Goal: Task Accomplishment & Management: Use online tool/utility

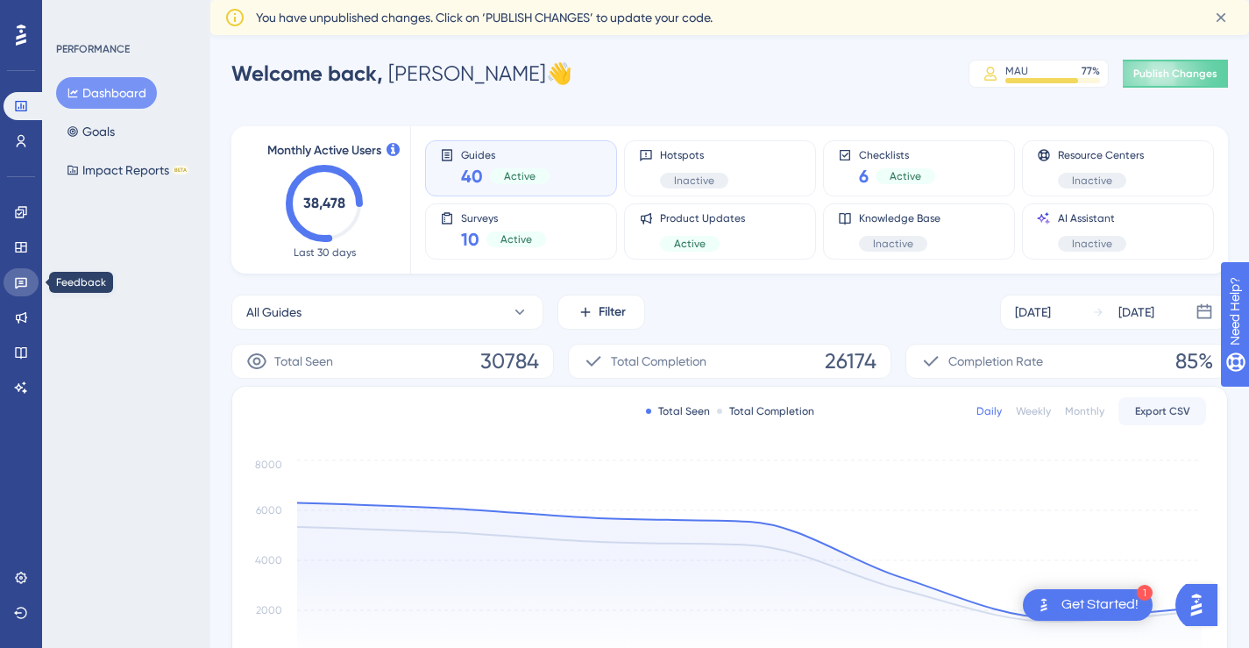
click at [19, 283] on icon at bounding box center [21, 283] width 12 height 11
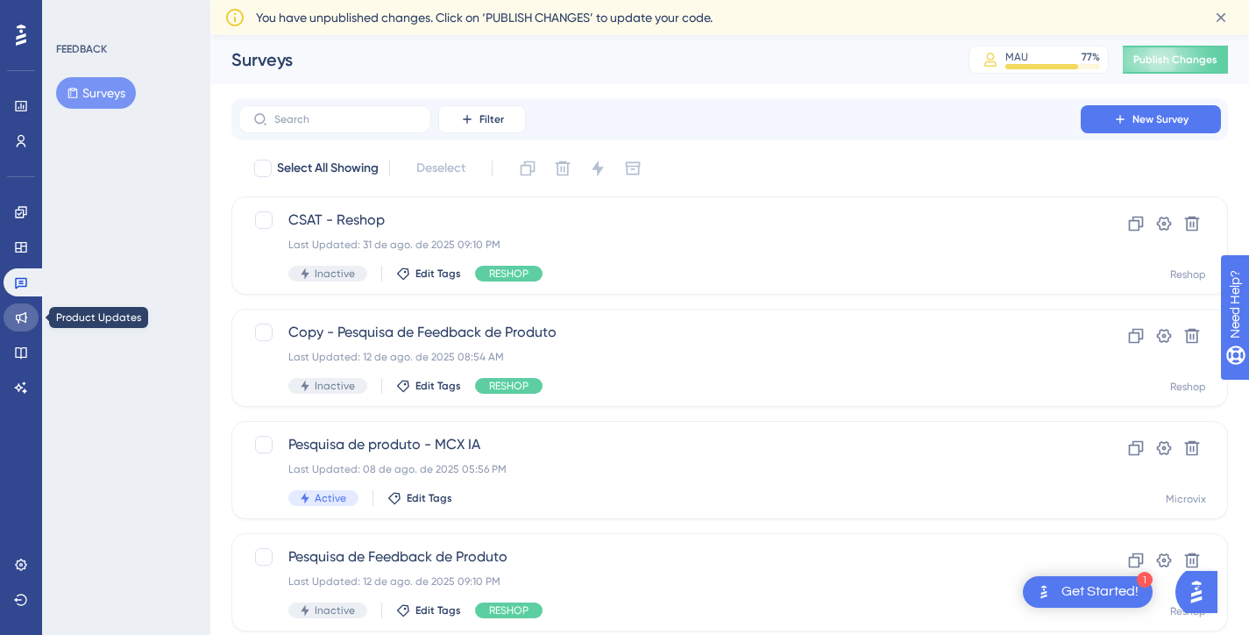
click at [33, 306] on link at bounding box center [21, 317] width 35 height 28
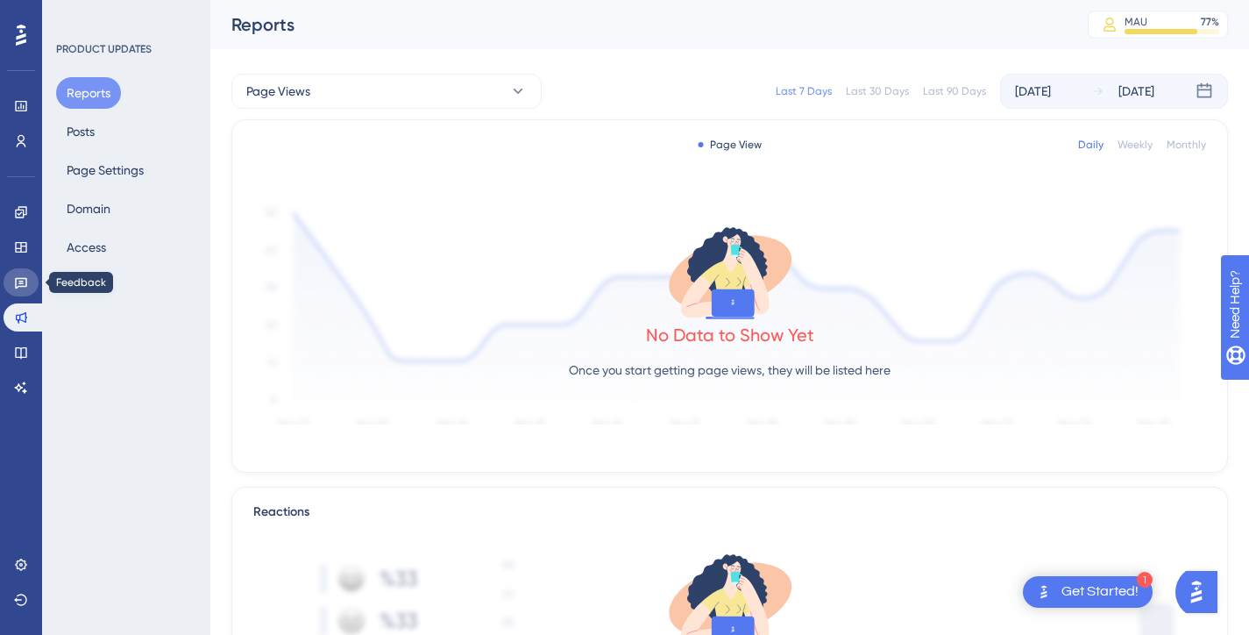
click at [24, 284] on icon at bounding box center [21, 282] width 14 height 14
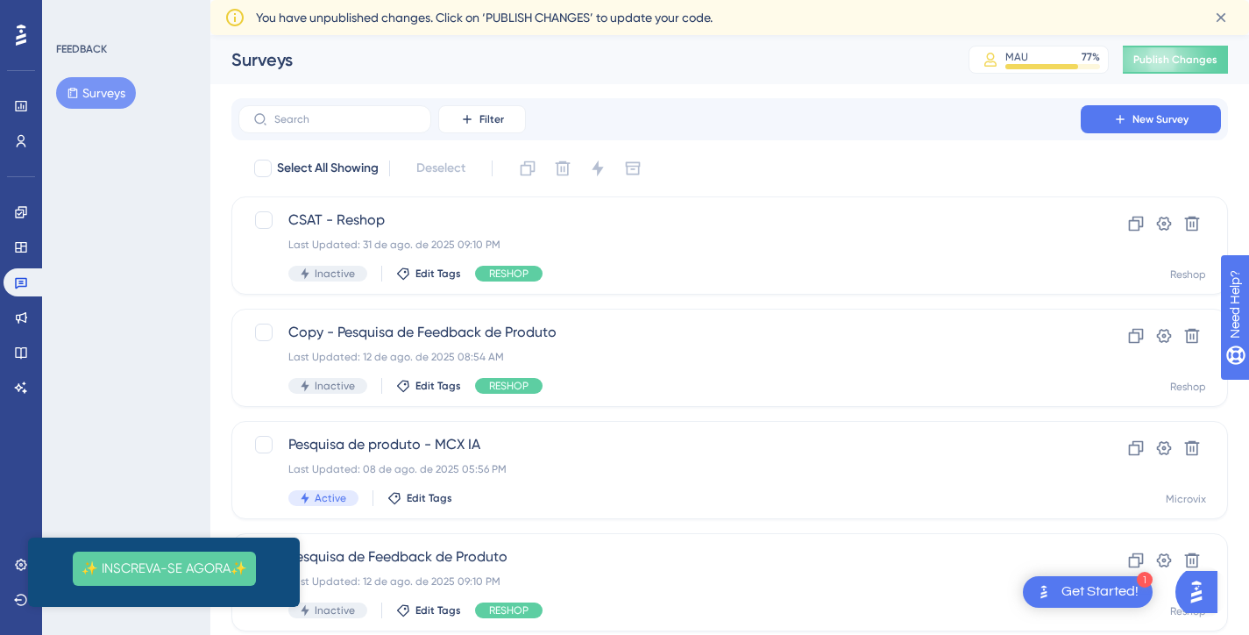
click at [286, 280] on icon "Close Preview" at bounding box center [289, 276] width 7 height 7
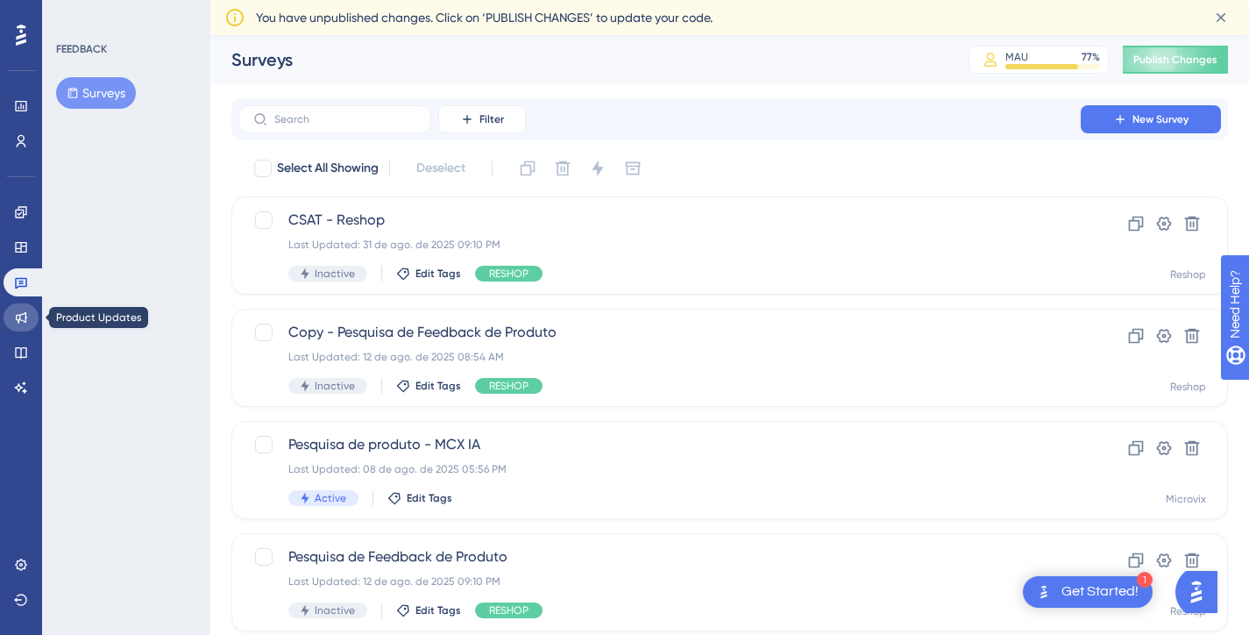
click at [18, 326] on link at bounding box center [21, 317] width 35 height 28
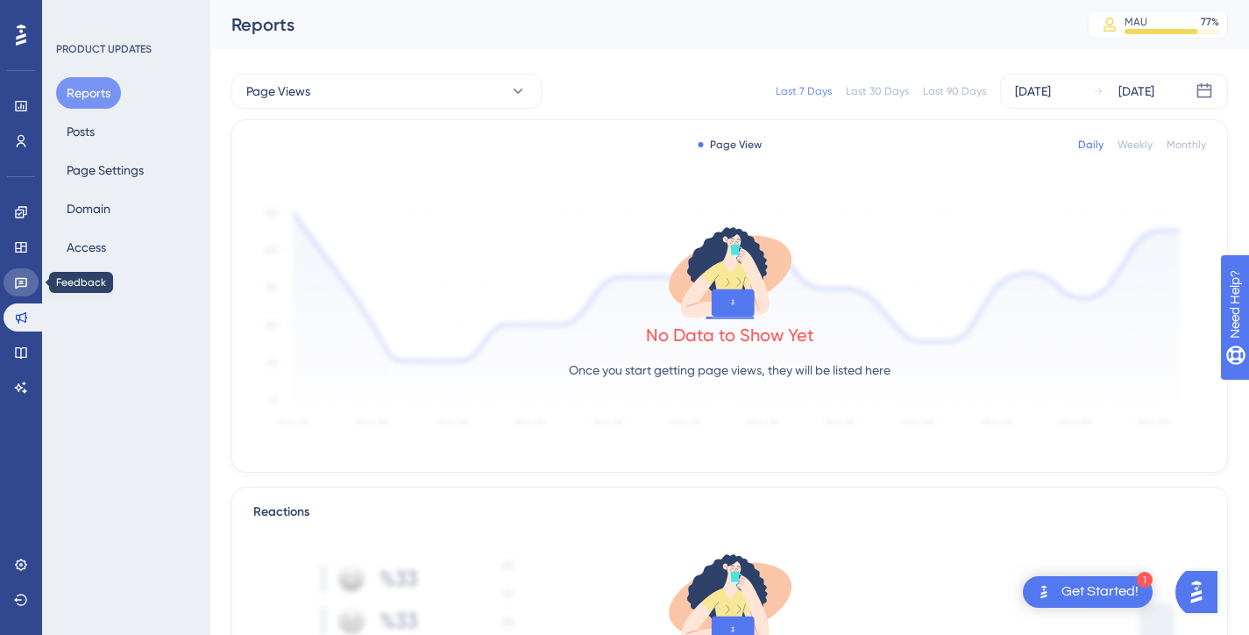
click at [24, 285] on icon at bounding box center [21, 282] width 14 height 14
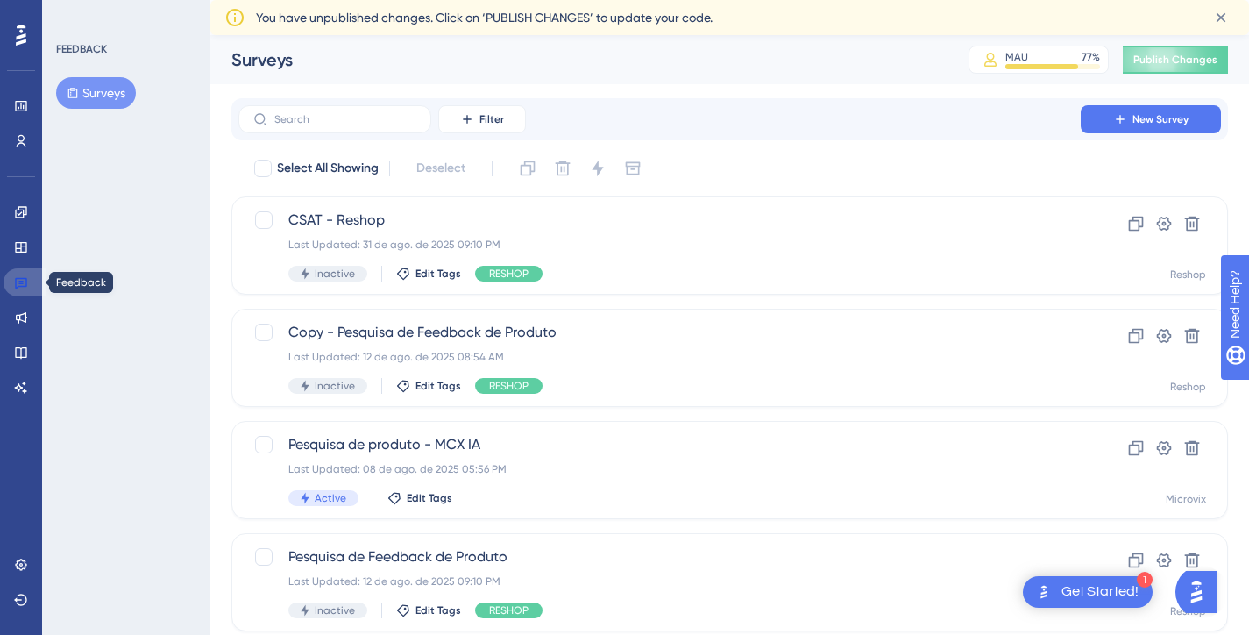
click at [25, 276] on icon at bounding box center [21, 282] width 14 height 14
click at [28, 315] on link at bounding box center [21, 317] width 35 height 28
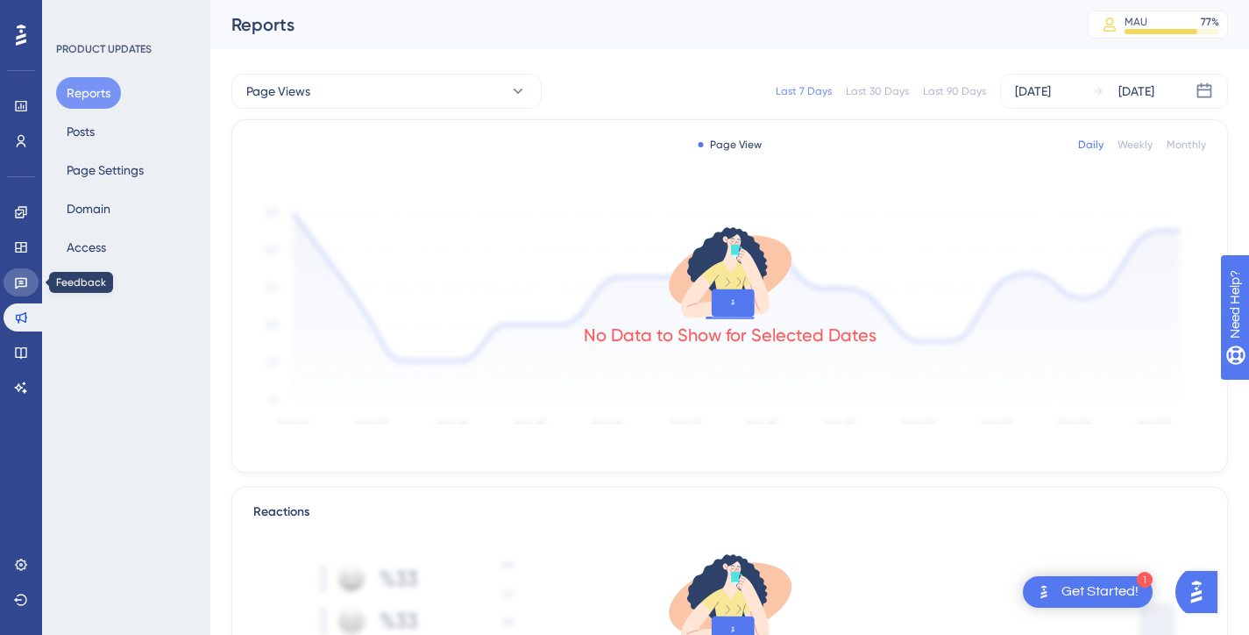
click at [20, 276] on icon at bounding box center [21, 282] width 14 height 14
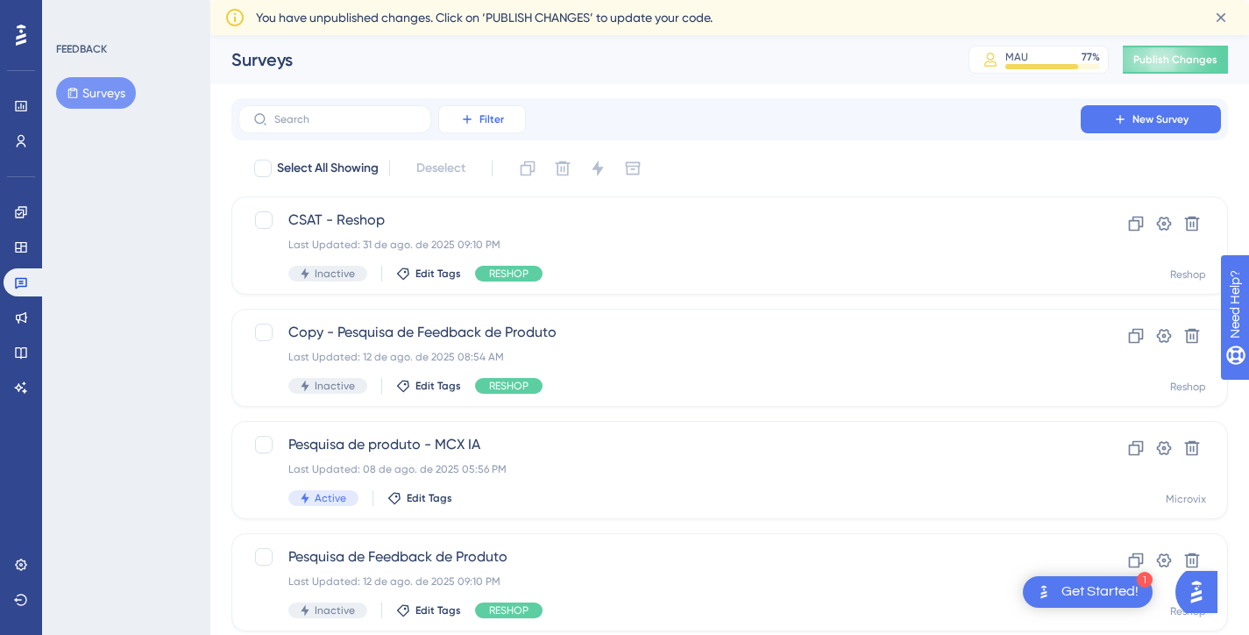
click at [515, 123] on button "Filter" at bounding box center [482, 119] width 88 height 28
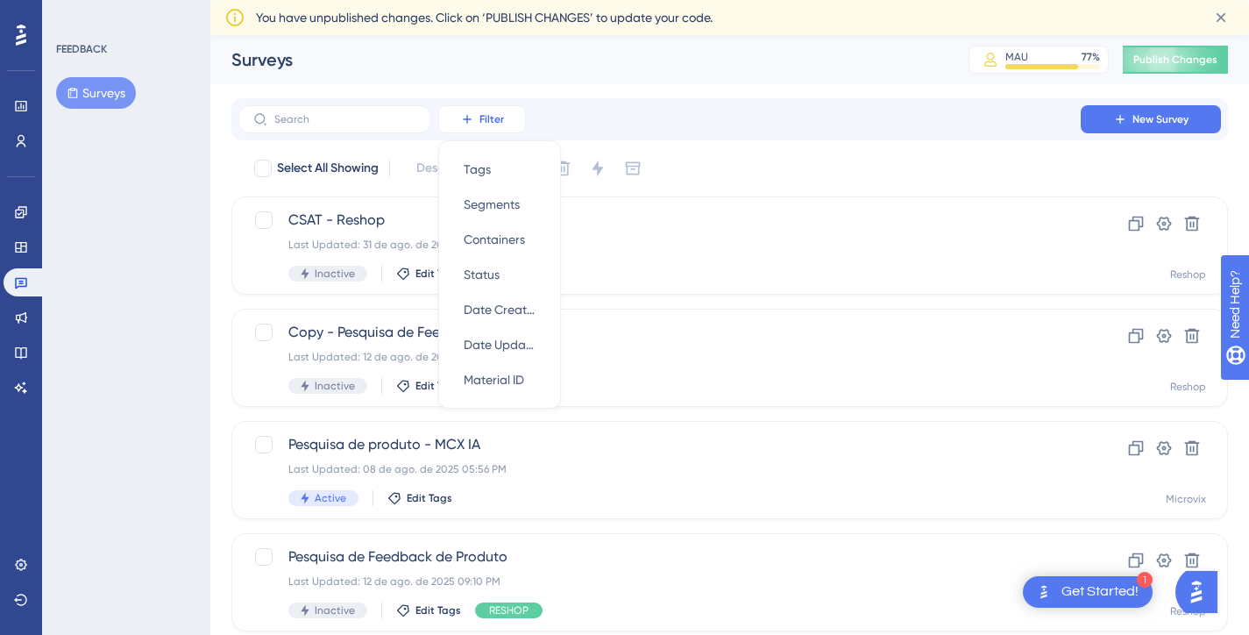
click at [515, 123] on button "Filter" at bounding box center [482, 119] width 88 height 28
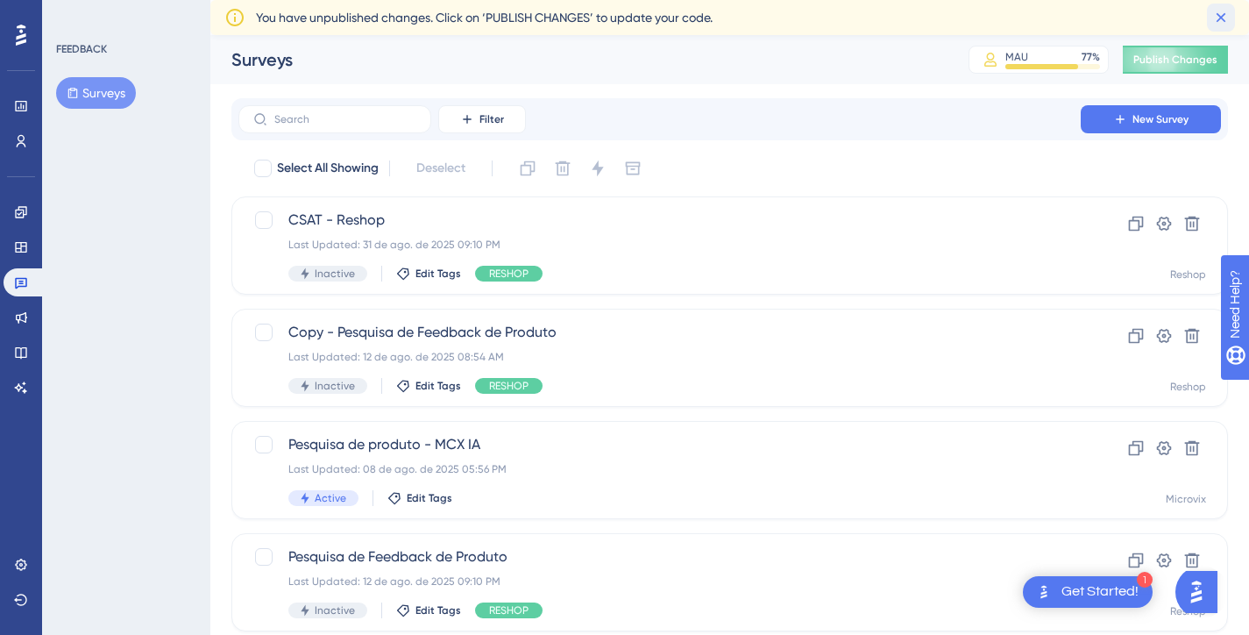
click at [1220, 21] on icon at bounding box center [1222, 18] width 18 height 18
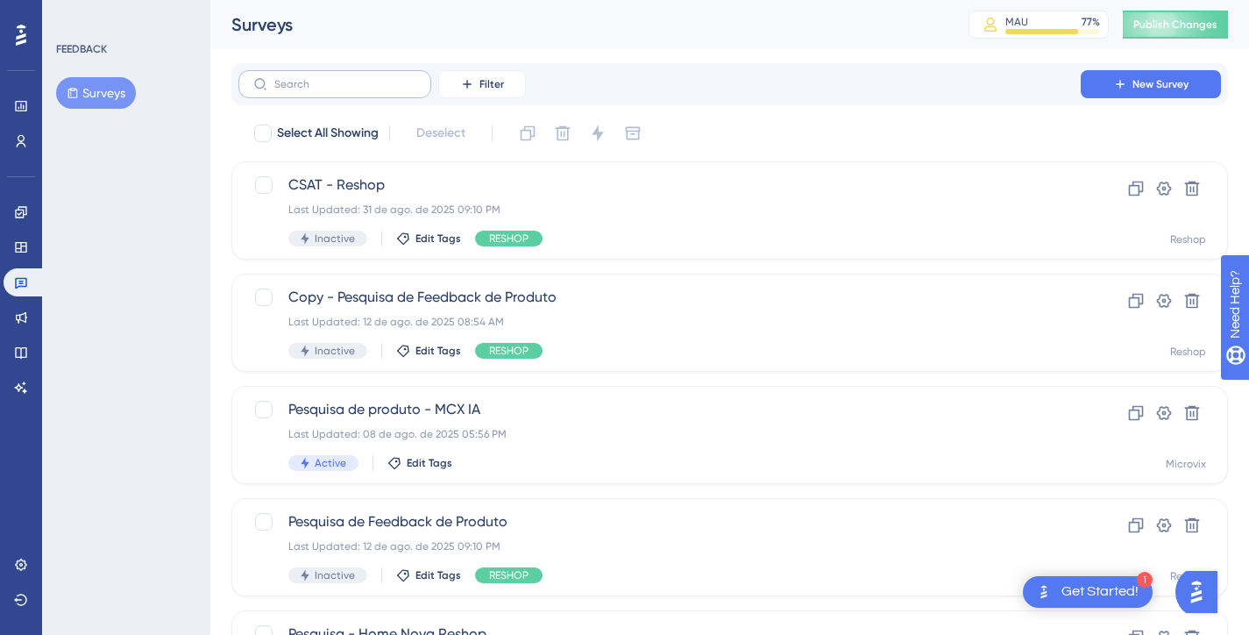
click at [317, 90] on label at bounding box center [334, 84] width 193 height 28
click at [317, 90] on input "text" at bounding box center [345, 84] width 142 height 12
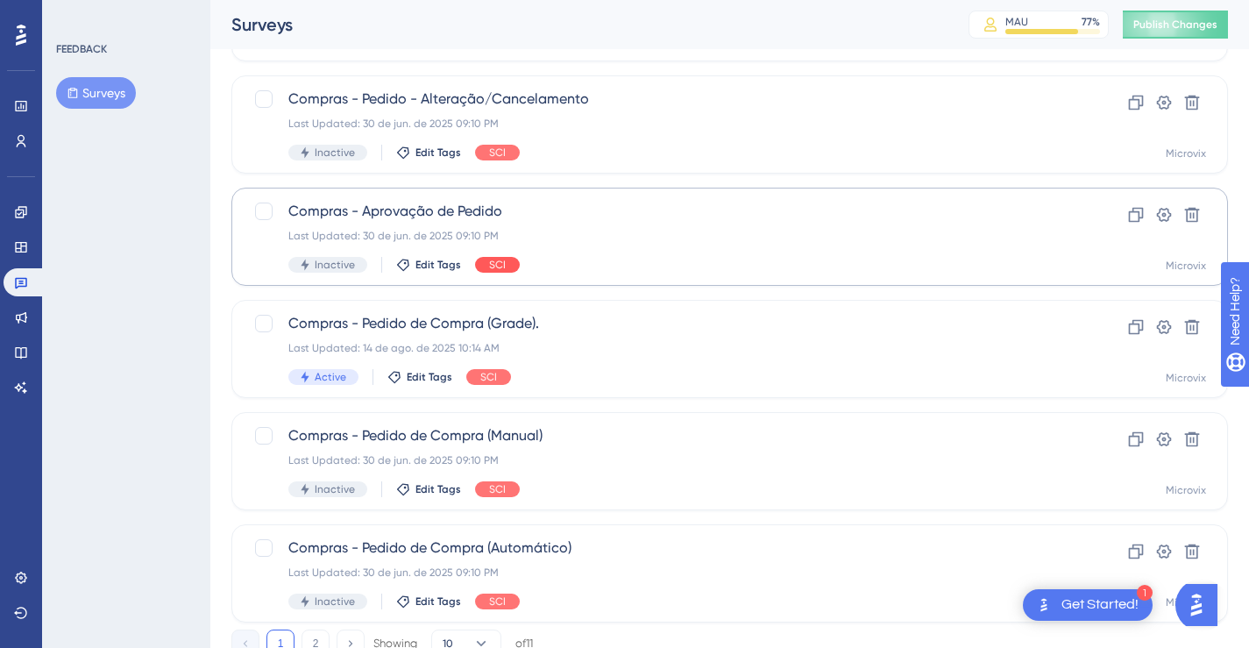
scroll to position [649, 0]
type input "compra"
click at [412, 233] on div "Last Updated: 30 de jun. de 2025 09:10 PM" at bounding box center [659, 234] width 743 height 14
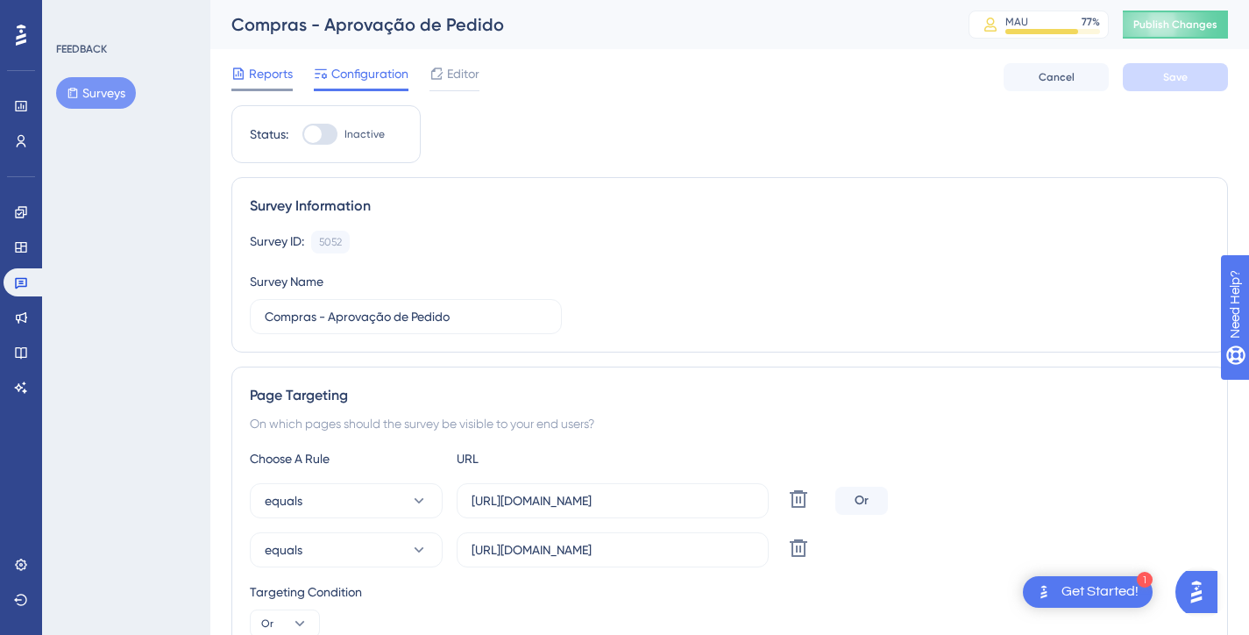
click at [255, 81] on span "Reports" at bounding box center [271, 73] width 44 height 21
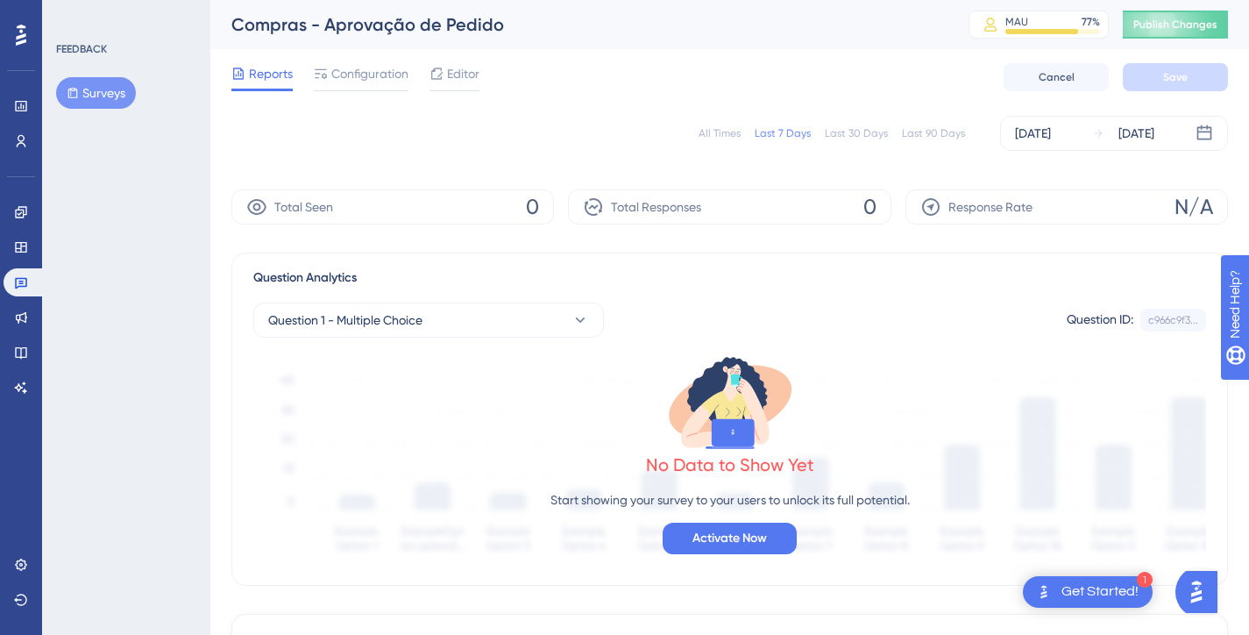
click at [712, 134] on div "All Times" at bounding box center [720, 133] width 42 height 14
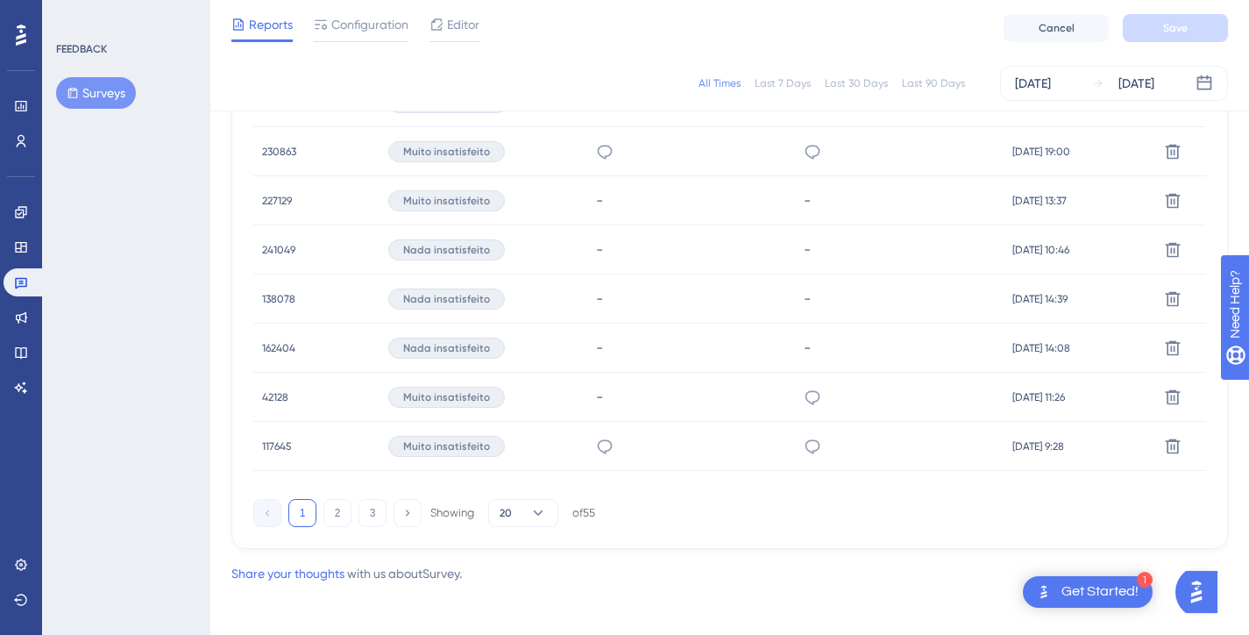
scroll to position [1226, 0]
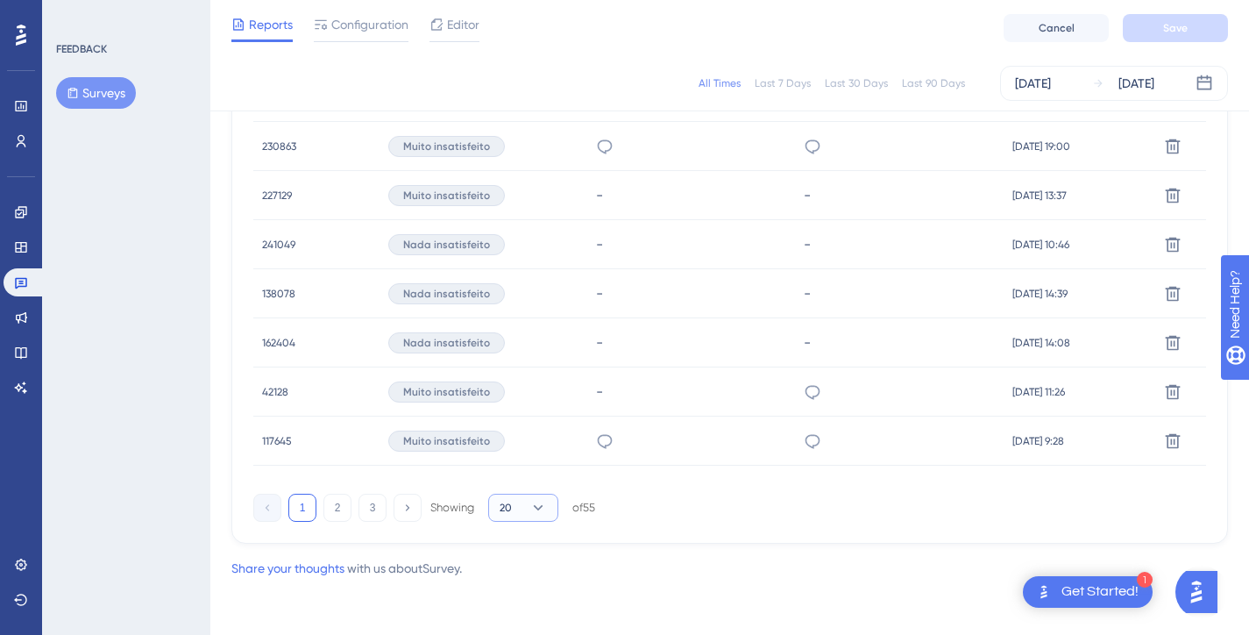
click at [519, 516] on button "20" at bounding box center [523, 508] width 70 height 28
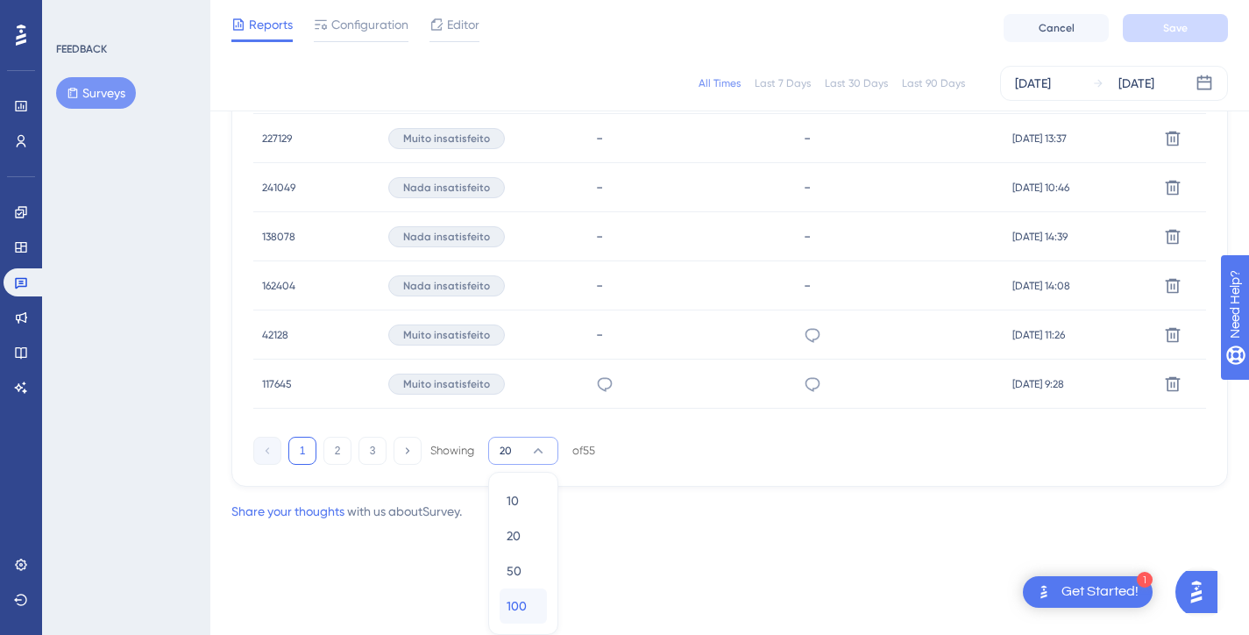
click at [518, 597] on span "100" at bounding box center [517, 605] width 20 height 21
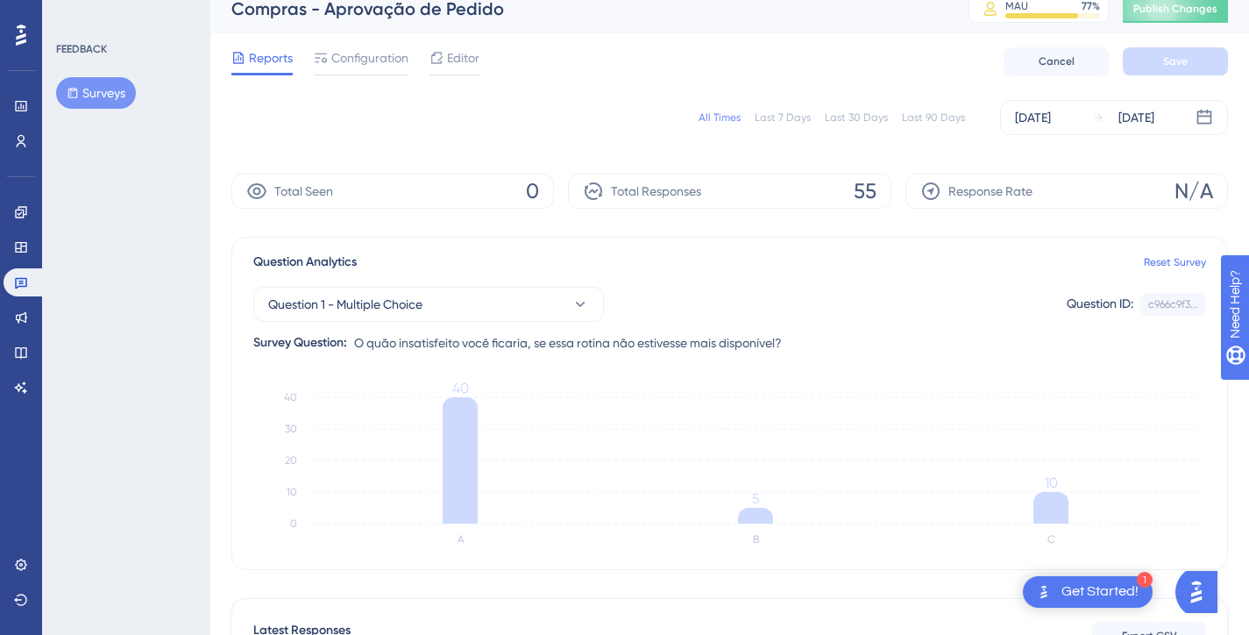
scroll to position [0, 0]
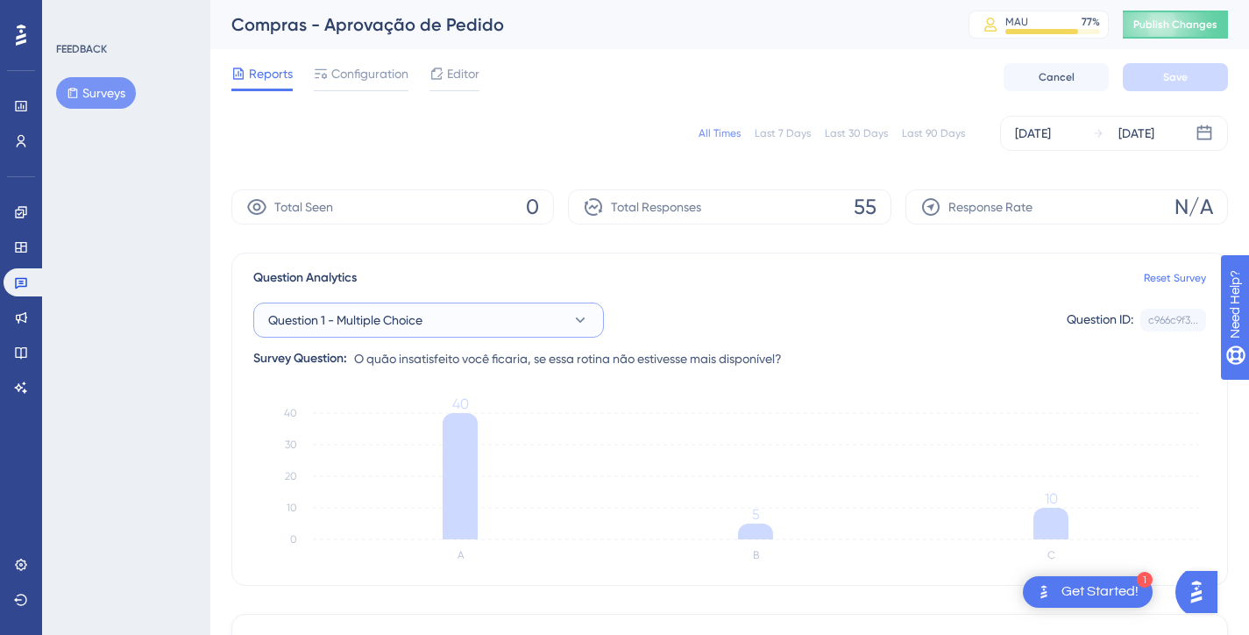
click at [590, 317] on button "Question 1 - Multiple Choice" at bounding box center [428, 320] width 351 height 35
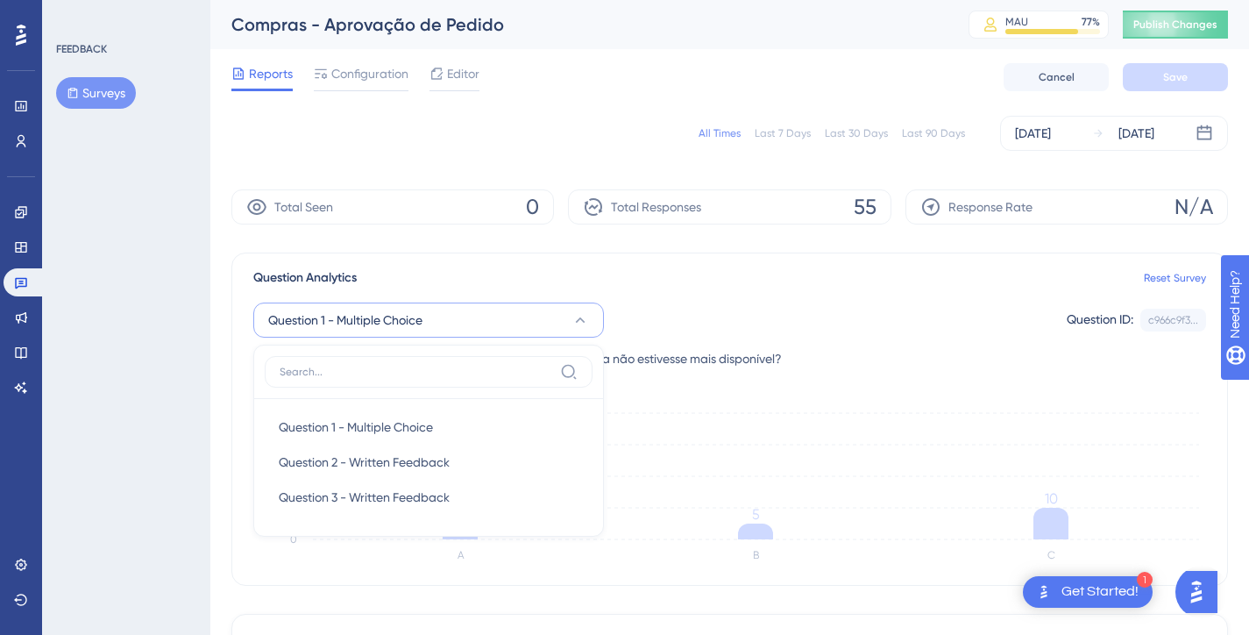
scroll to position [122, 0]
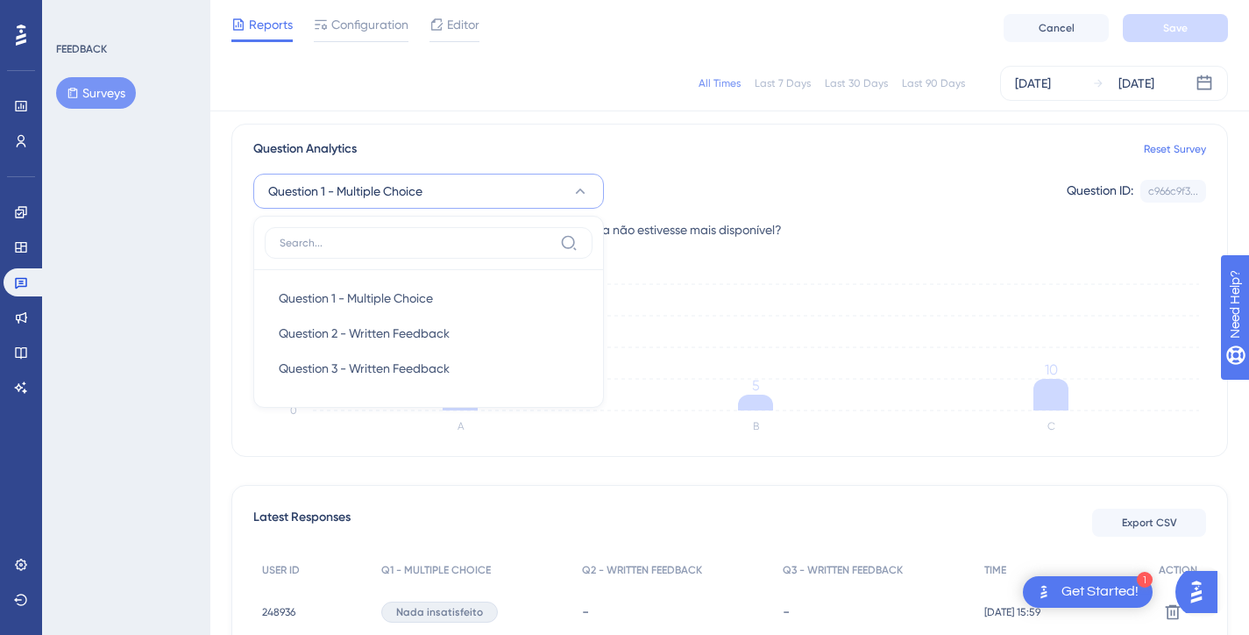
click at [574, 196] on icon at bounding box center [581, 191] width 18 height 18
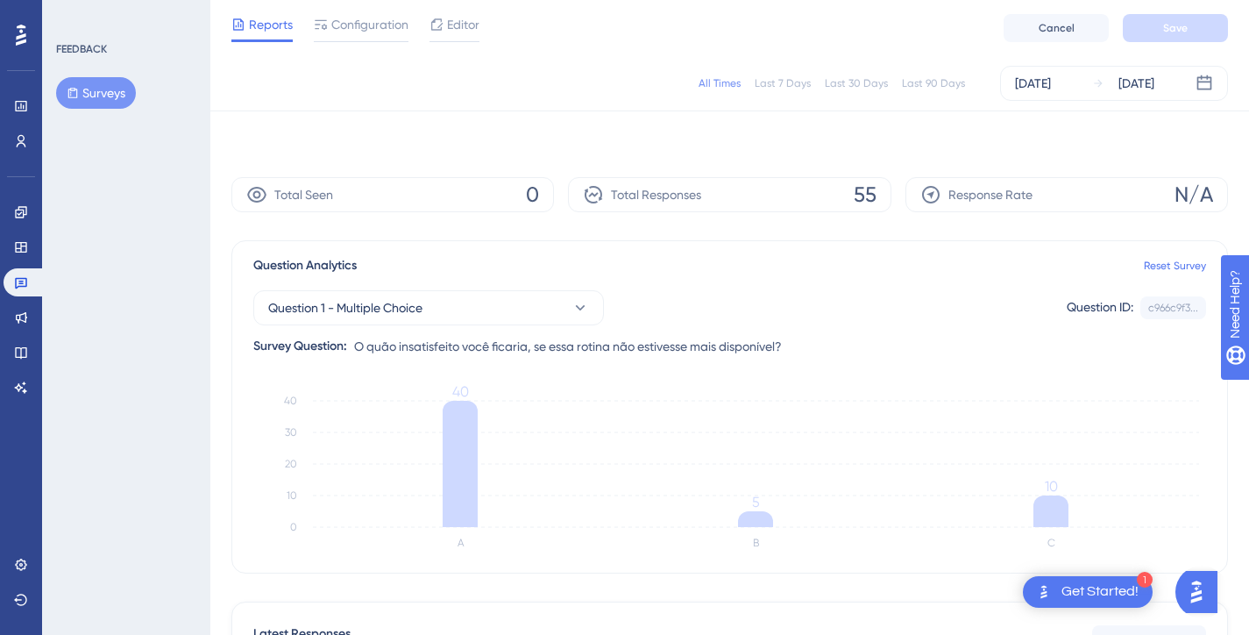
scroll to position [0, 0]
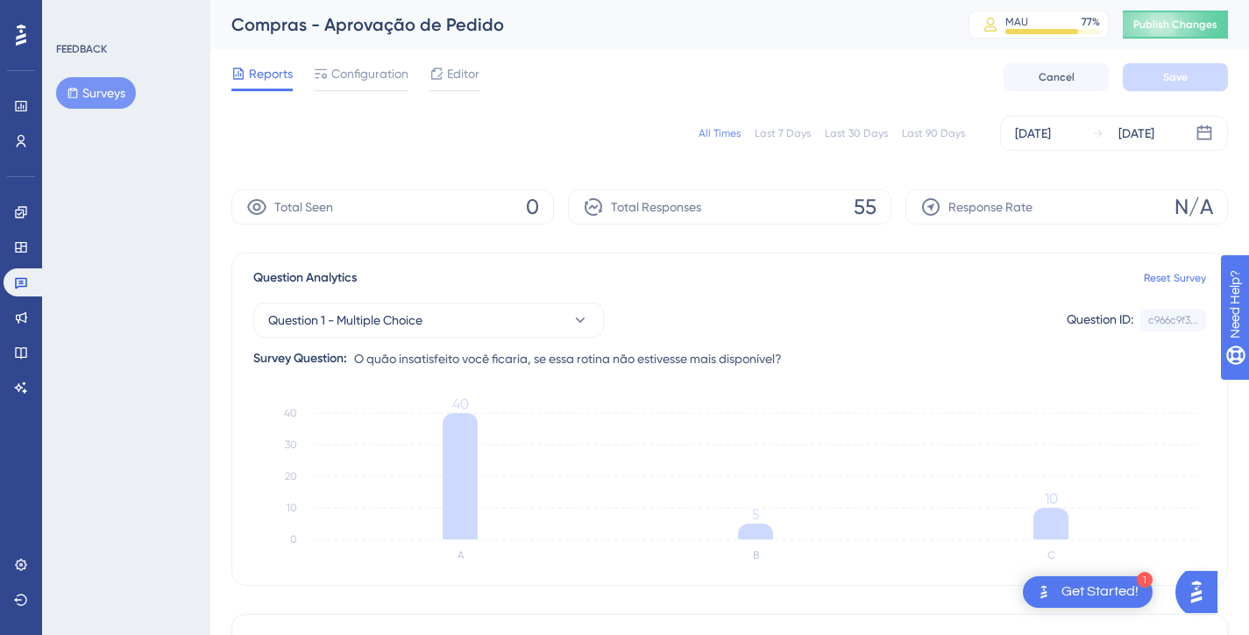
click at [996, 208] on span "Response Rate" at bounding box center [991, 206] width 84 height 21
click at [765, 211] on div "Total Responses 55" at bounding box center [729, 206] width 323 height 35
click at [431, 323] on button "Question 1 - Multiple Choice" at bounding box center [428, 320] width 351 height 35
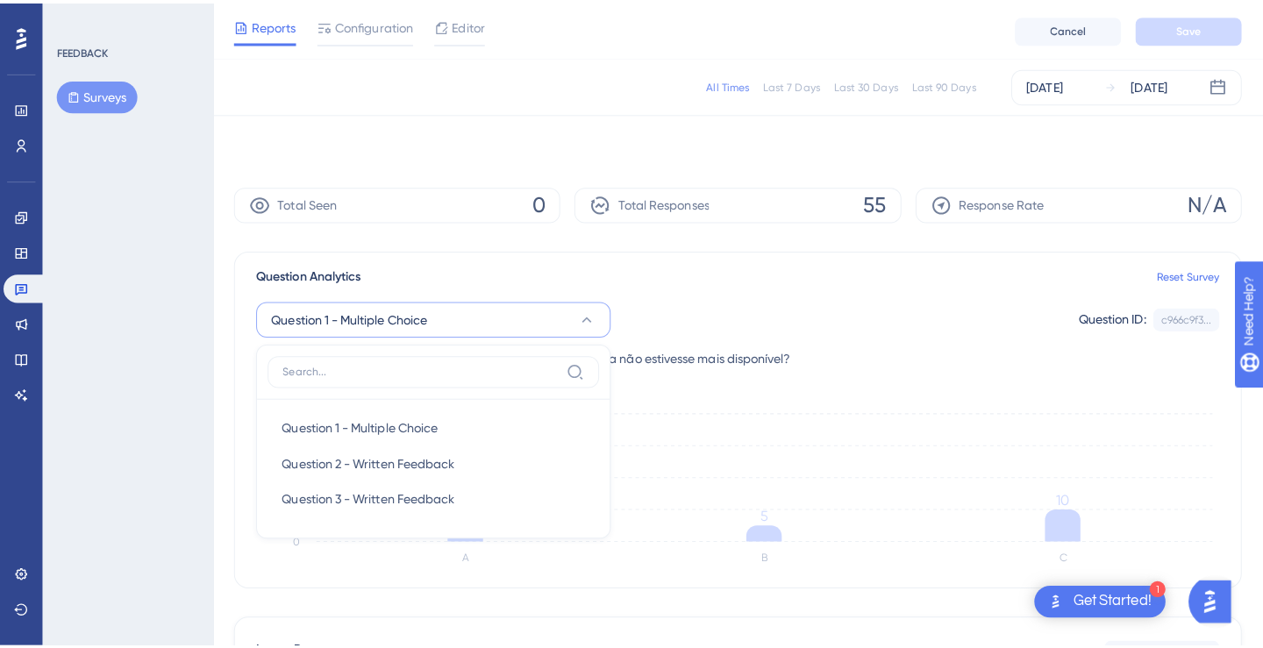
scroll to position [124, 0]
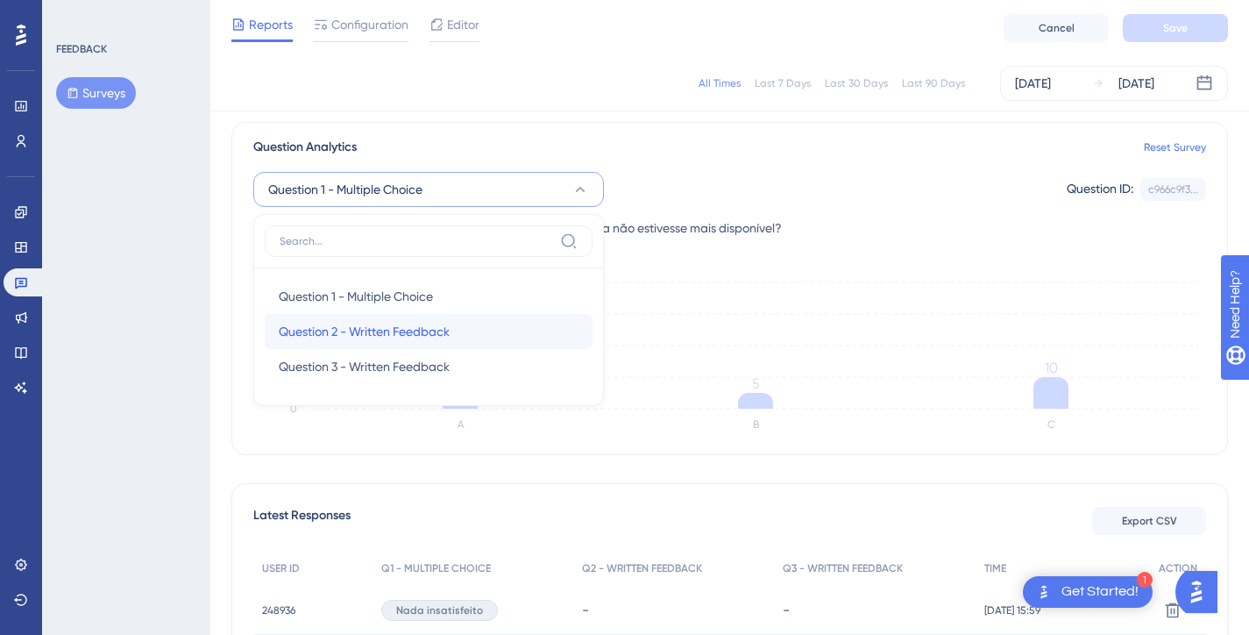
click at [422, 328] on span "Question 2 - Written Feedback" at bounding box center [364, 331] width 171 height 21
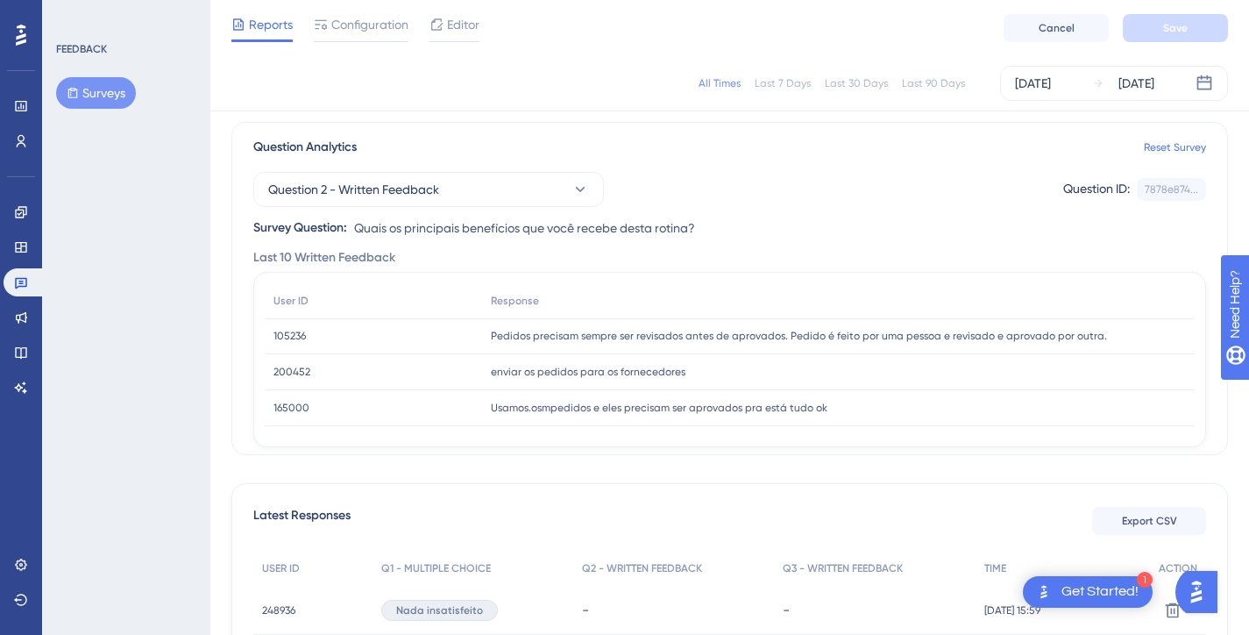
click at [628, 227] on span "Quais os principais benefícios que você recebe desta rotina?" at bounding box center [524, 227] width 341 height 21
click at [550, 191] on button "Question 2 - Written Feedback" at bounding box center [428, 189] width 351 height 35
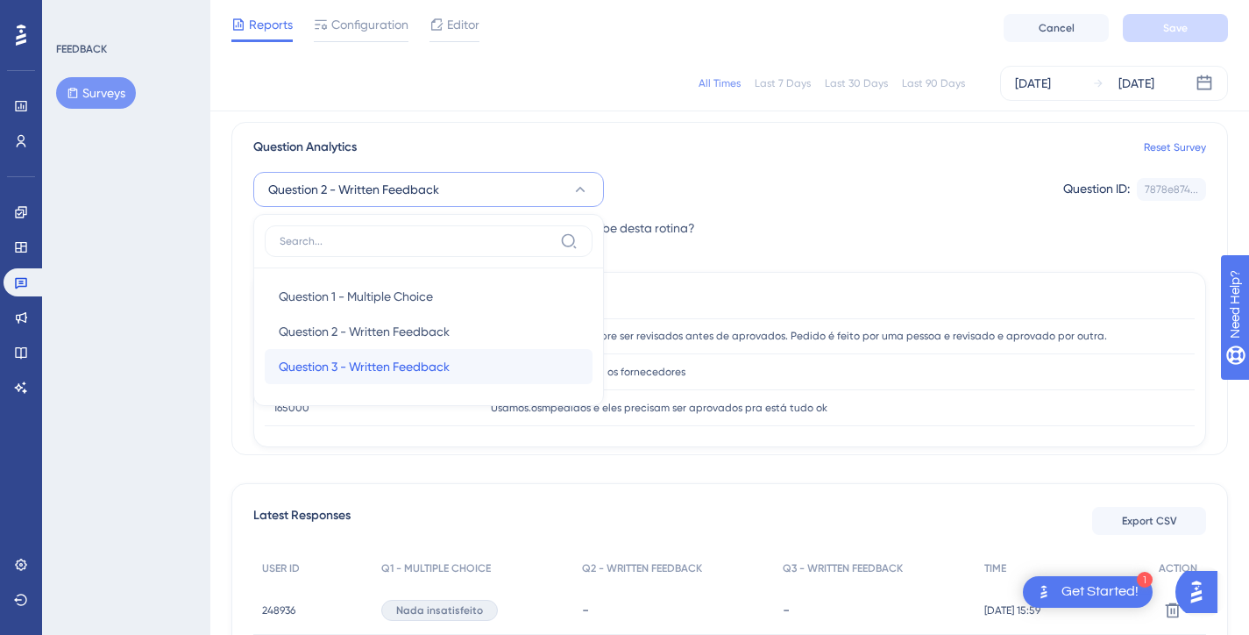
click at [402, 369] on span "Question 3 - Written Feedback" at bounding box center [364, 366] width 171 height 21
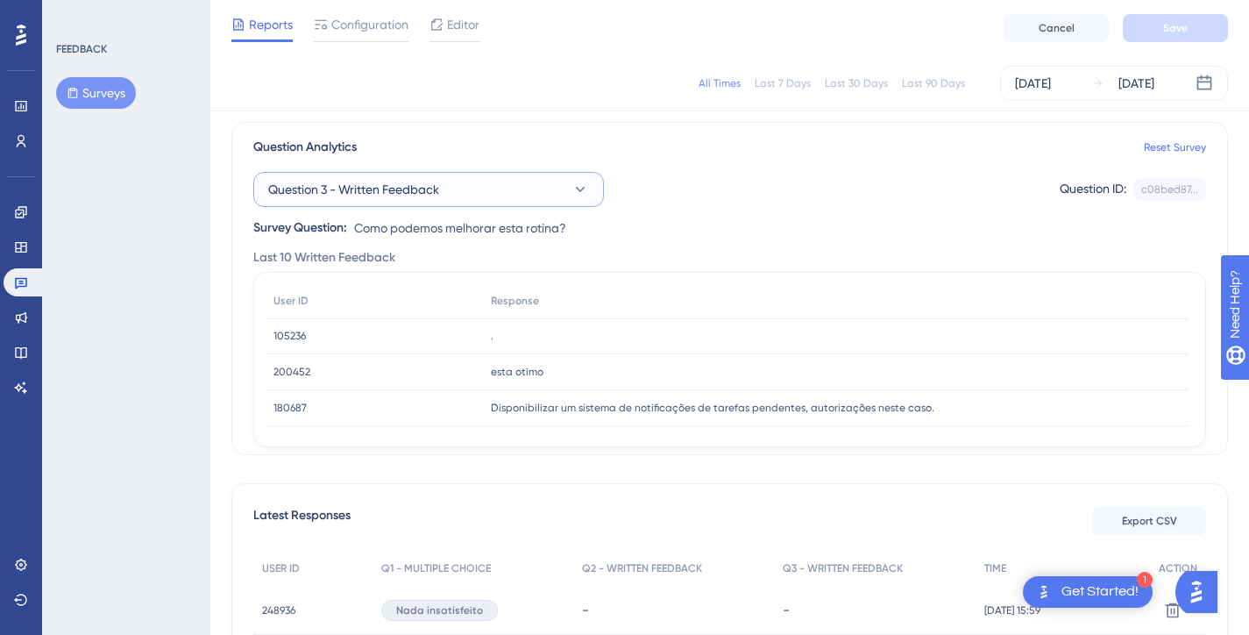
click at [475, 182] on button "Question 3 - Written Feedback" at bounding box center [428, 189] width 351 height 35
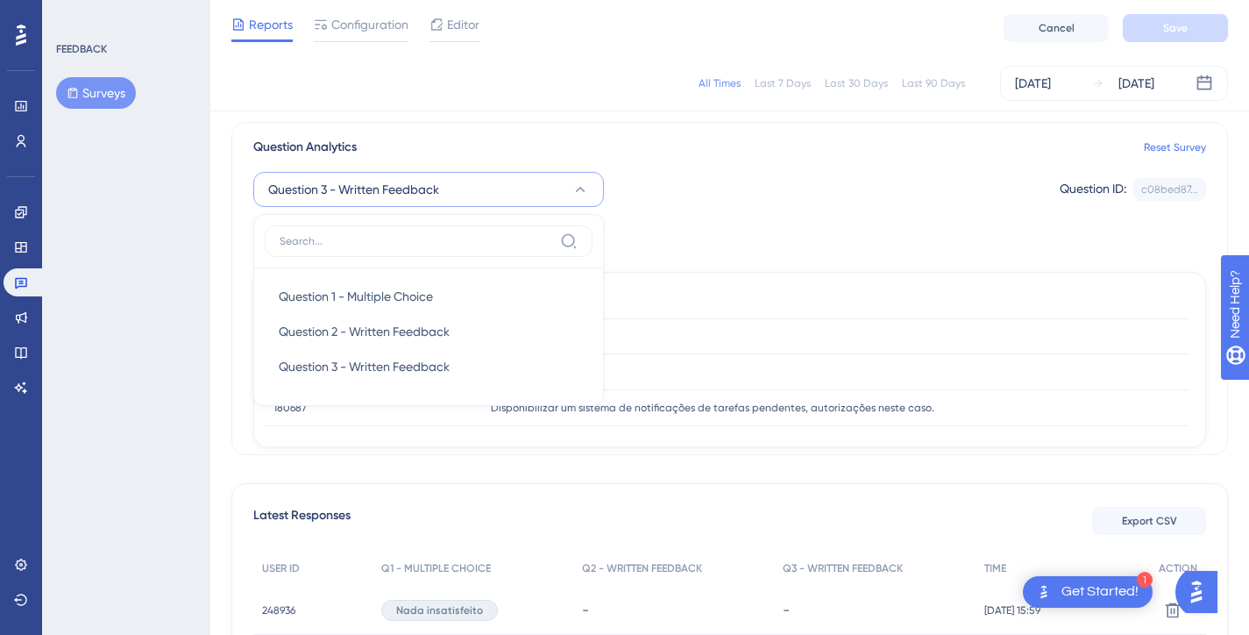
click at [423, 188] on span "Question 3 - Written Feedback" at bounding box center [353, 189] width 171 height 21
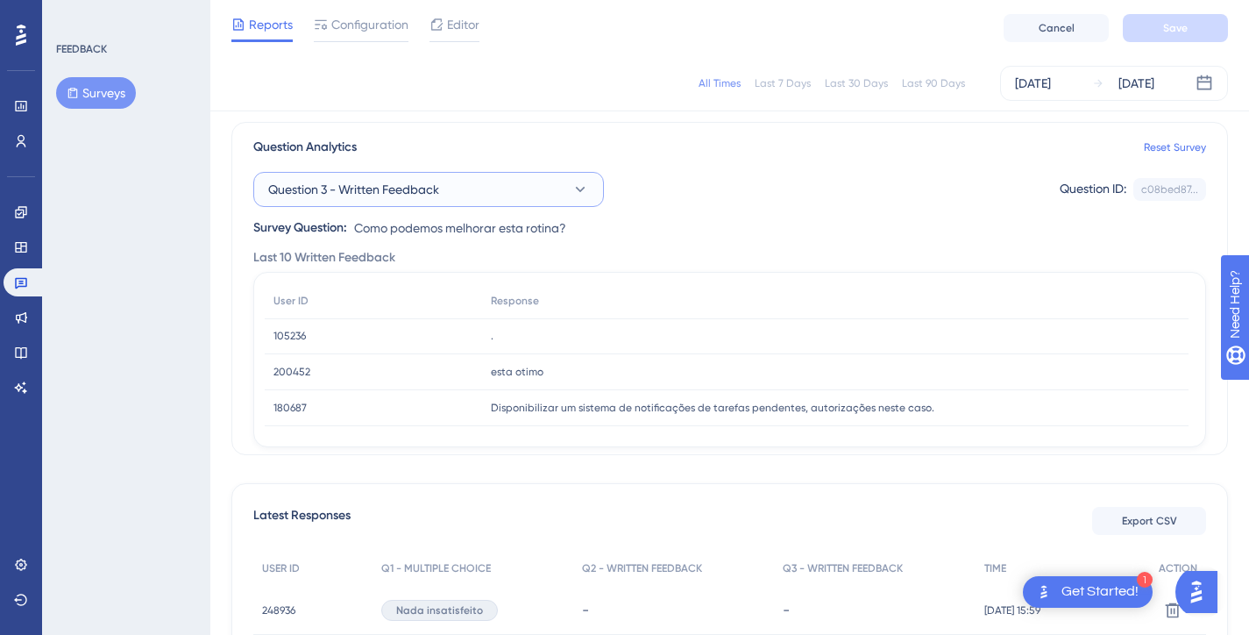
click at [397, 197] on span "Question 3 - Written Feedback" at bounding box center [353, 189] width 171 height 21
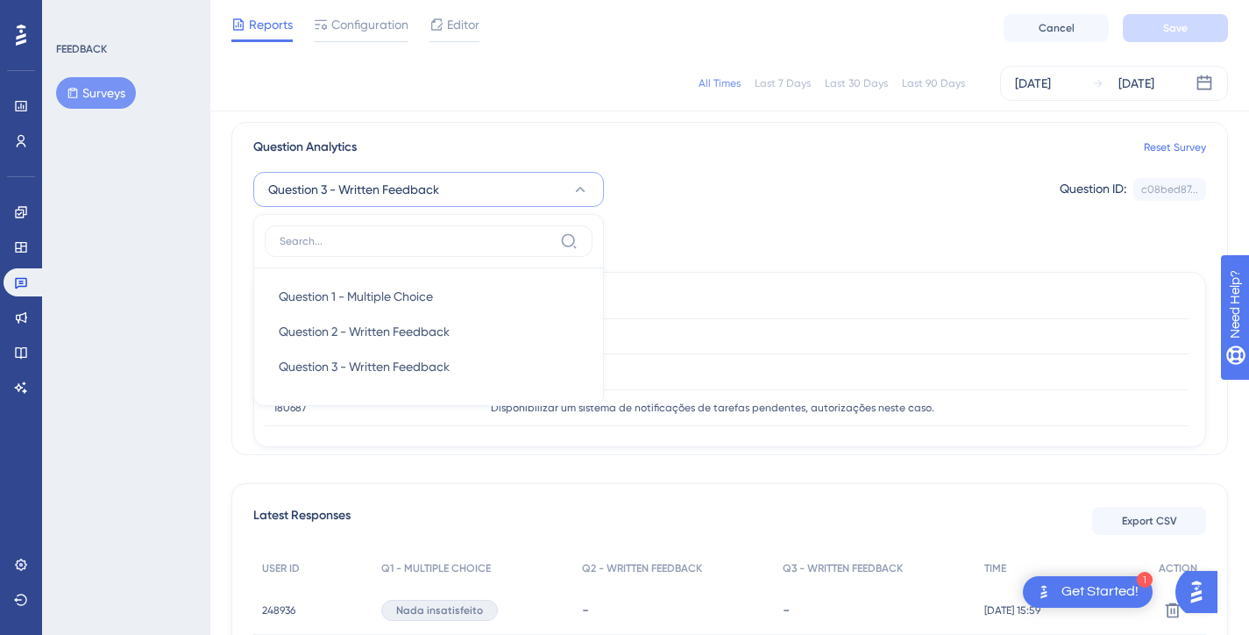
click at [397, 197] on span "Question 3 - Written Feedback" at bounding box center [353, 189] width 171 height 21
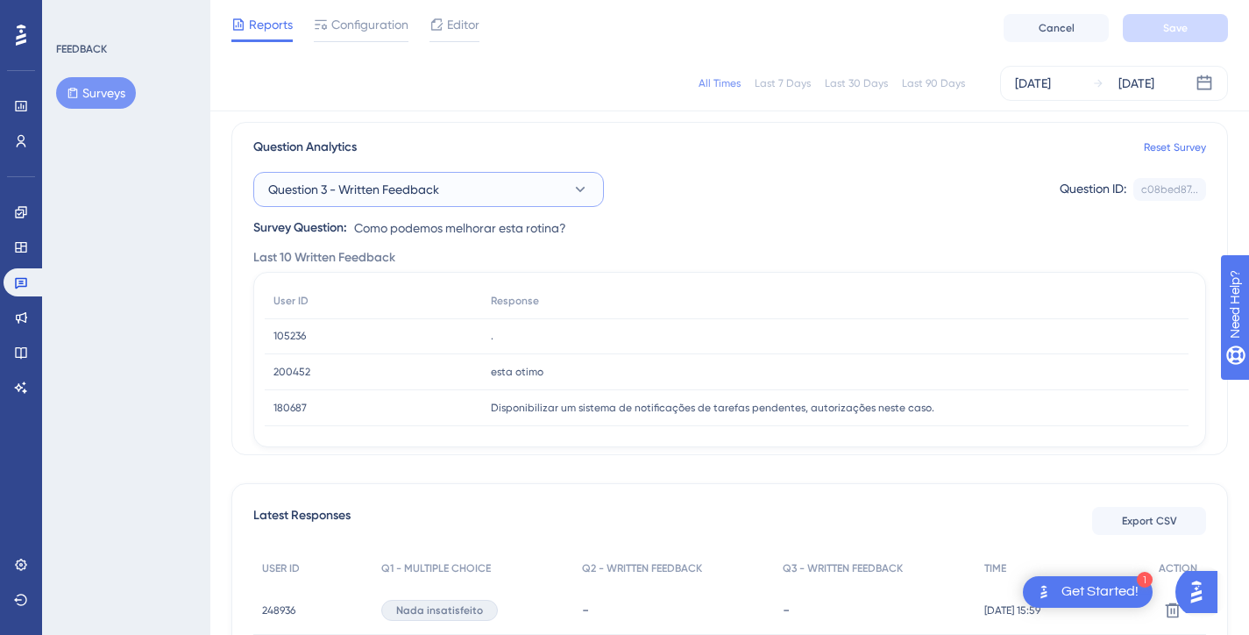
click at [397, 197] on span "Question 3 - Written Feedback" at bounding box center [353, 189] width 171 height 21
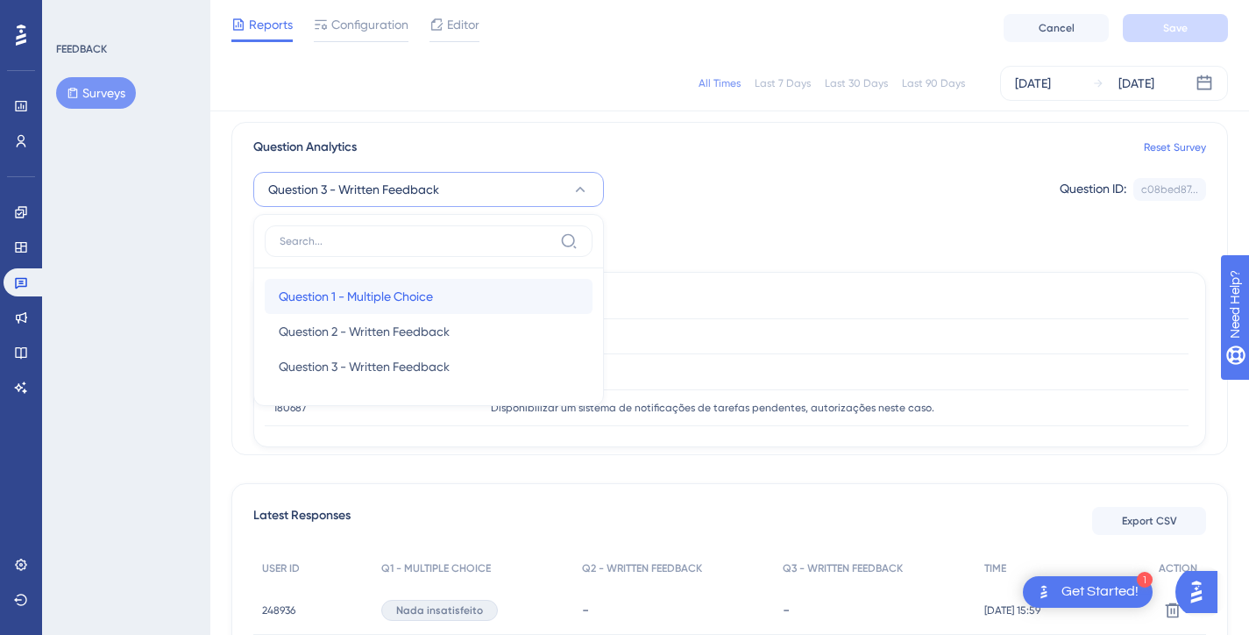
click at [351, 283] on div "Question 1 - Multiple Choice Question 1 - Multiple Choice" at bounding box center [429, 296] width 300 height 35
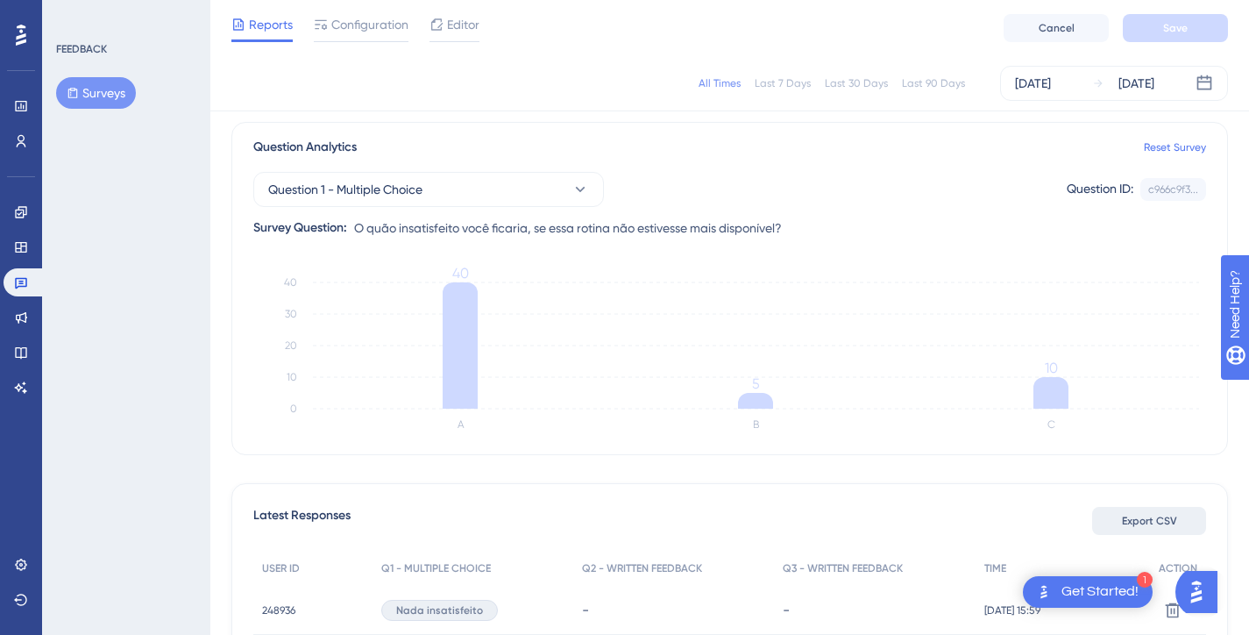
click at [1162, 516] on span "Export CSV" at bounding box center [1149, 521] width 55 height 14
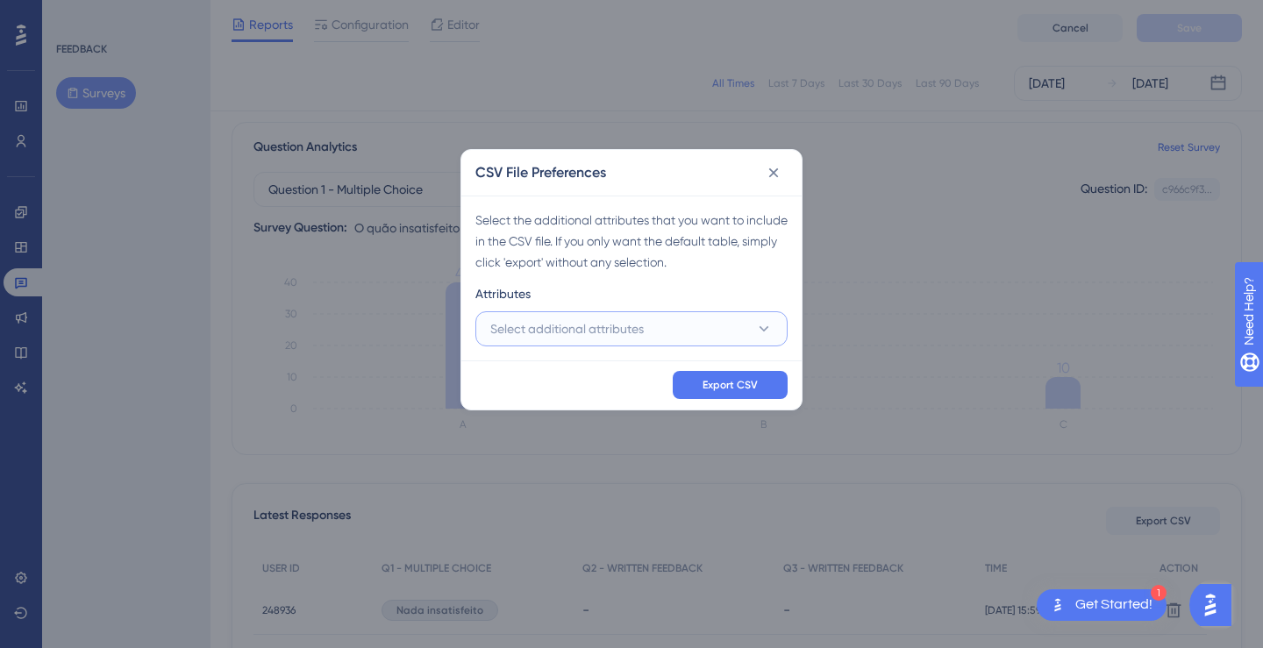
click at [723, 328] on button "Select additional attributes" at bounding box center [631, 328] width 312 height 35
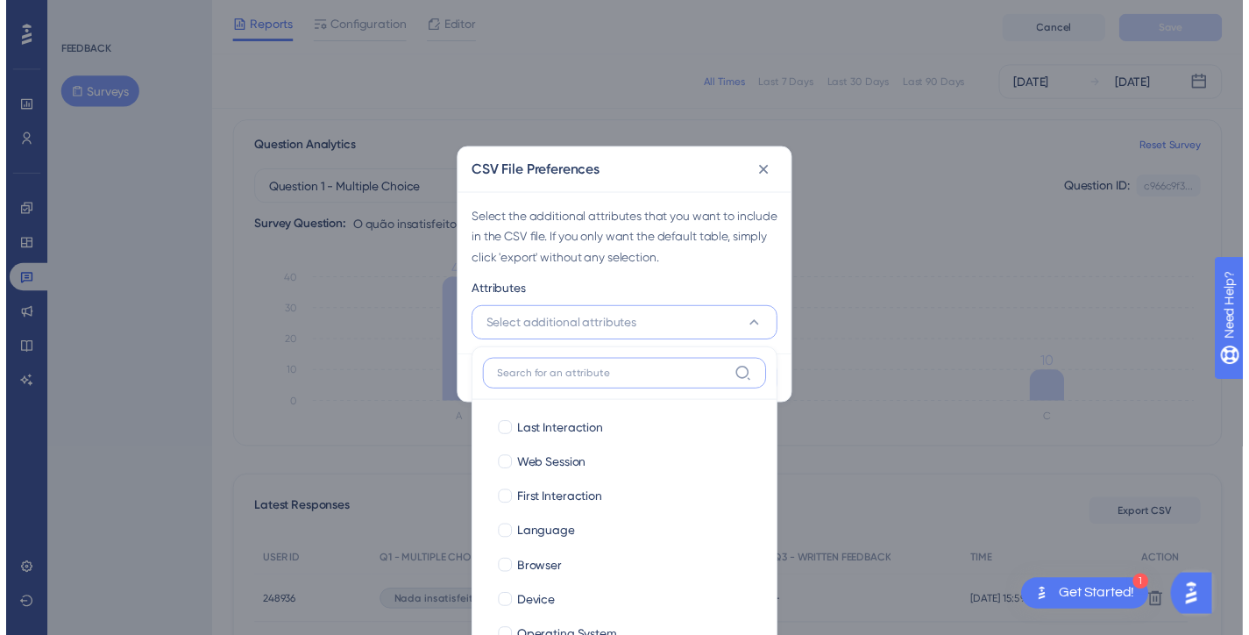
scroll to position [194, 0]
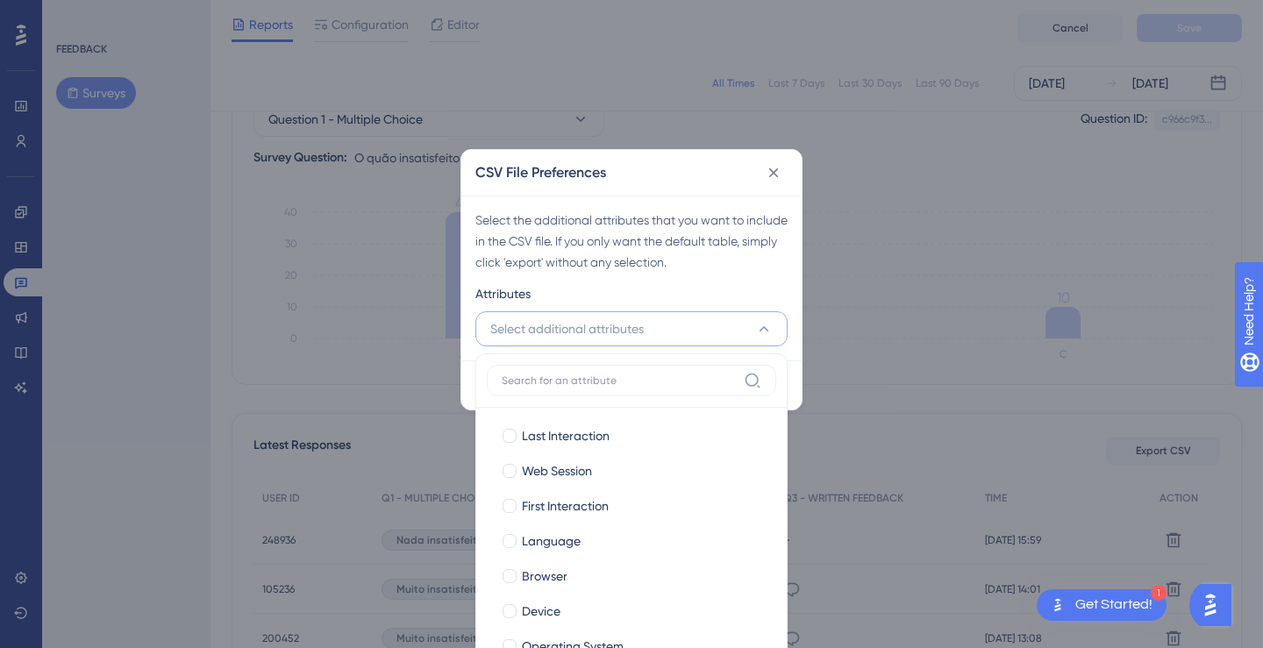
click at [739, 288] on div "Attributes" at bounding box center [631, 297] width 312 height 28
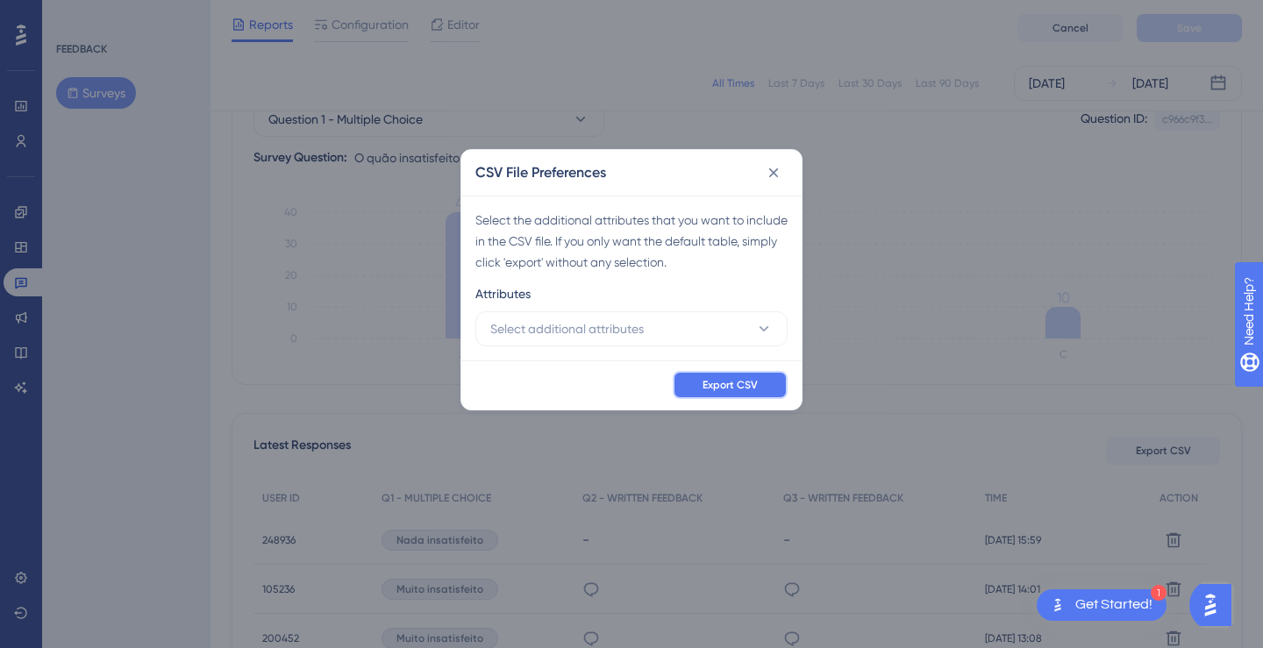
click at [733, 386] on span "Export CSV" at bounding box center [729, 385] width 55 height 14
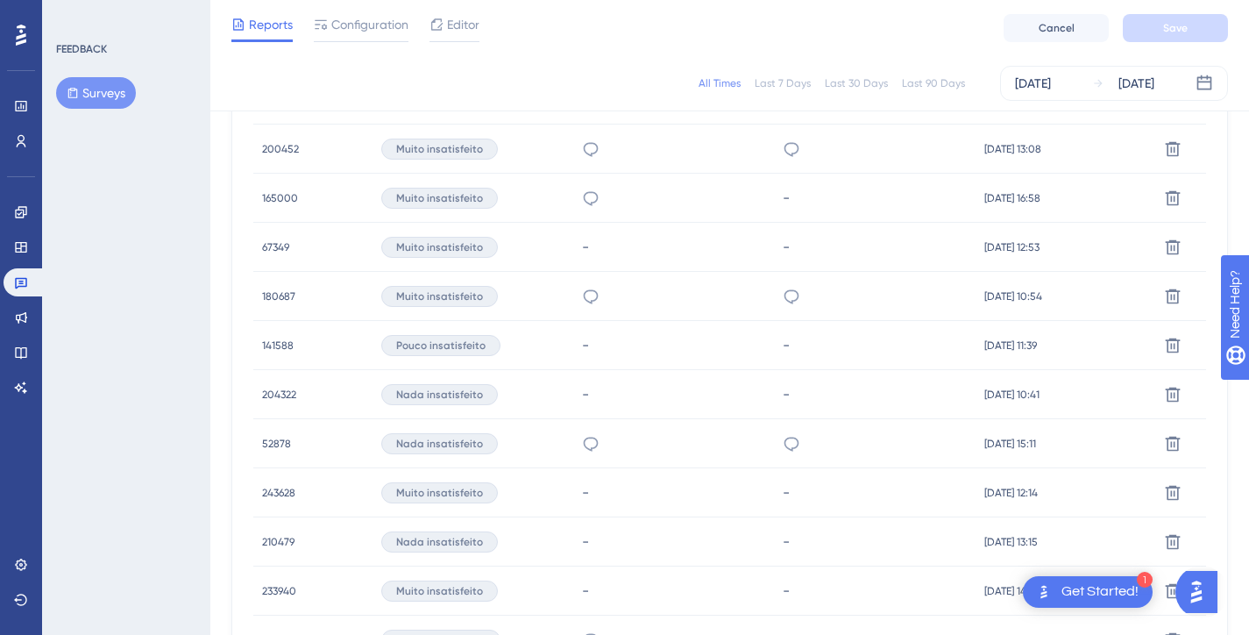
scroll to position [658, 0]
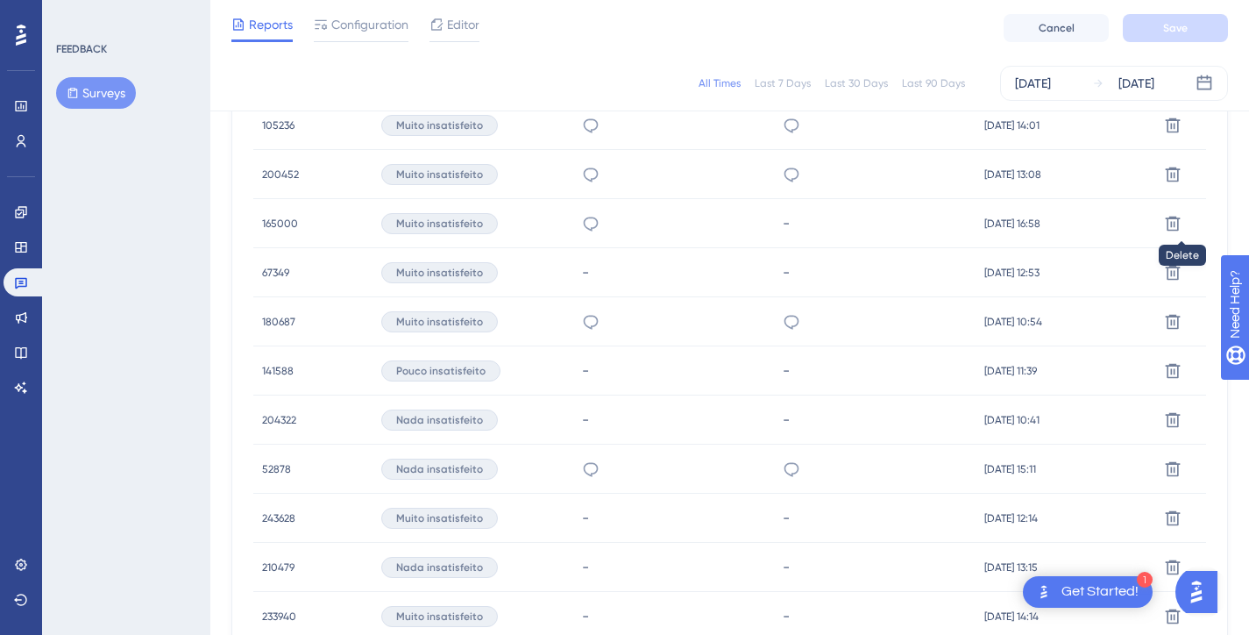
click at [276, 123] on span "105236" at bounding box center [278, 125] width 32 height 14
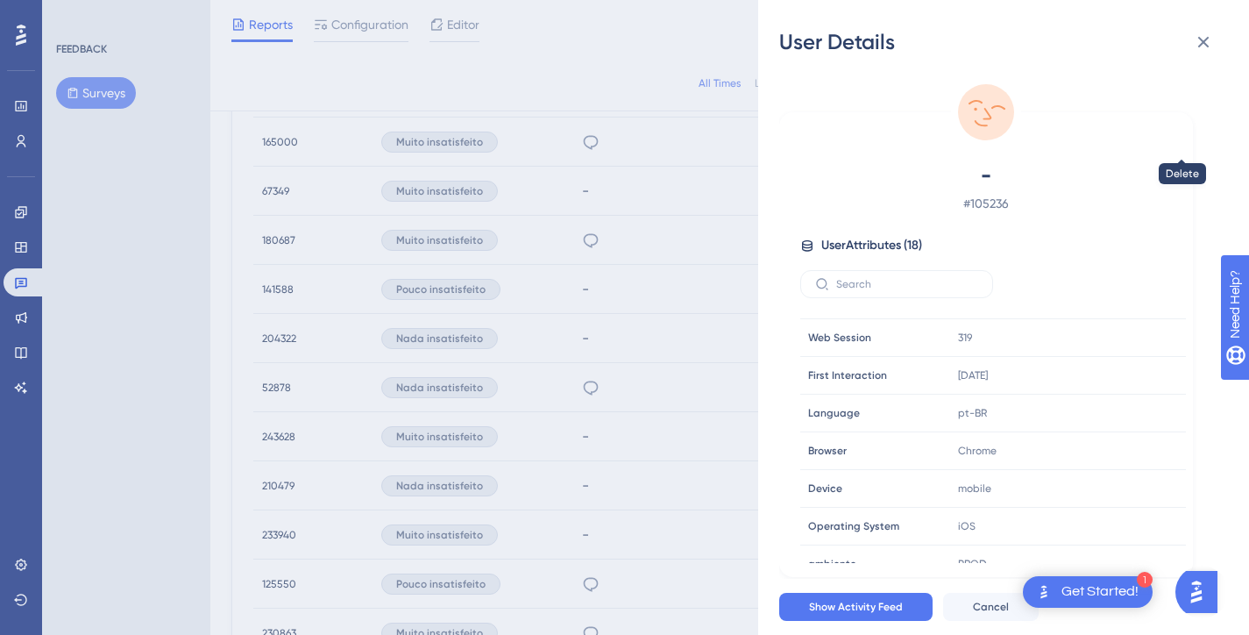
scroll to position [0, 0]
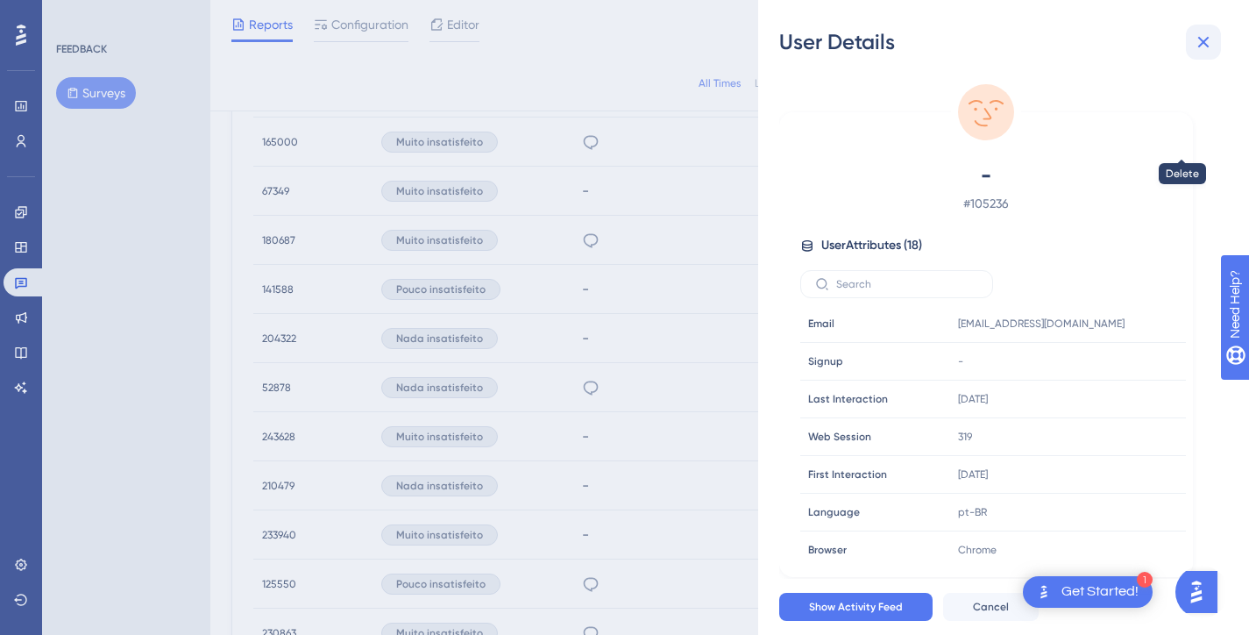
click at [1207, 49] on icon at bounding box center [1203, 42] width 21 height 21
